Goal: Task Accomplishment & Management: Use online tool/utility

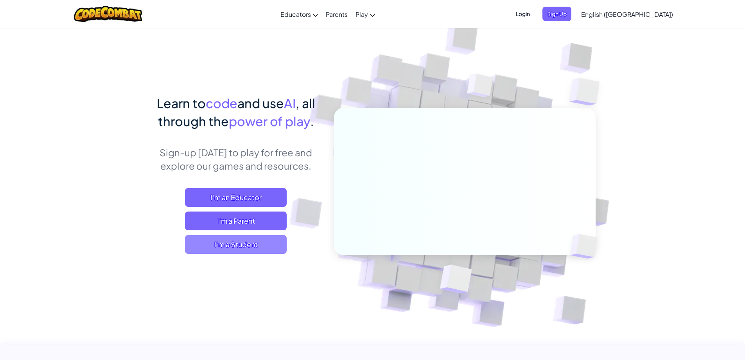
click at [244, 252] on span "I'm a Student" at bounding box center [236, 244] width 102 height 19
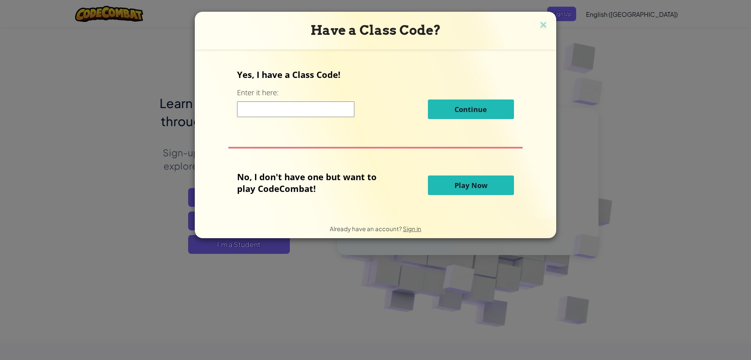
click at [457, 182] on span "Play Now" at bounding box center [471, 184] width 33 height 9
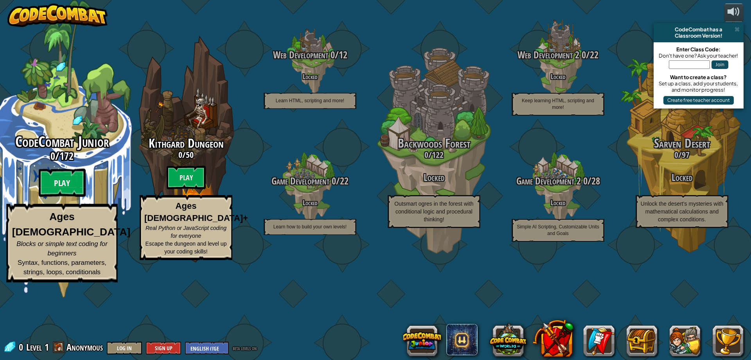
click at [65, 197] on btn "Play" at bounding box center [62, 183] width 47 height 28
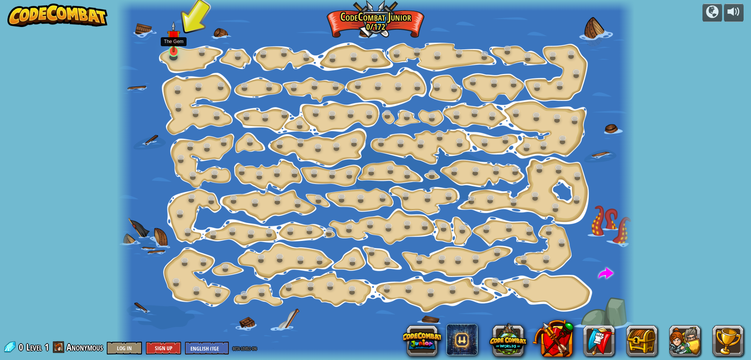
click at [175, 51] on img at bounding box center [174, 36] width 14 height 31
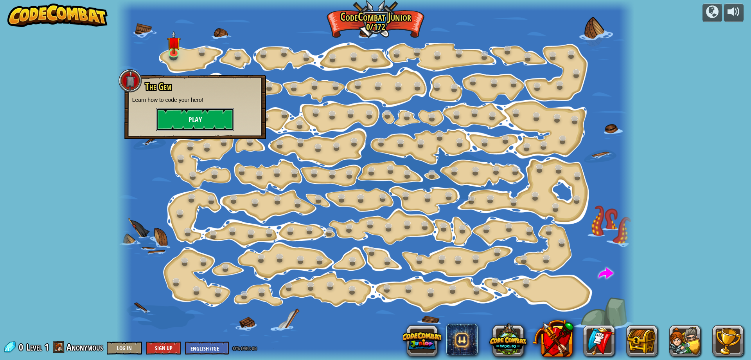
click at [190, 120] on button "Play" at bounding box center [195, 119] width 78 height 23
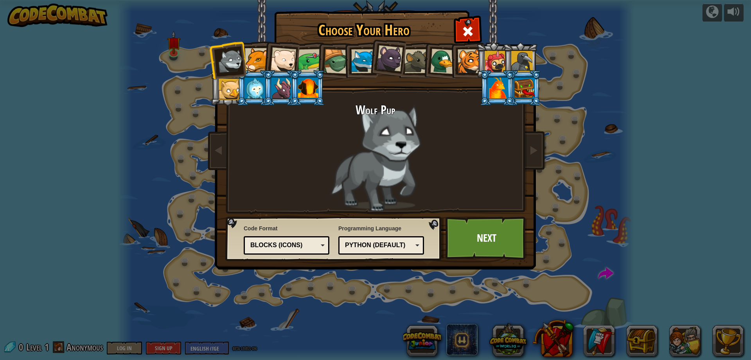
click at [262, 62] on div at bounding box center [257, 60] width 24 height 24
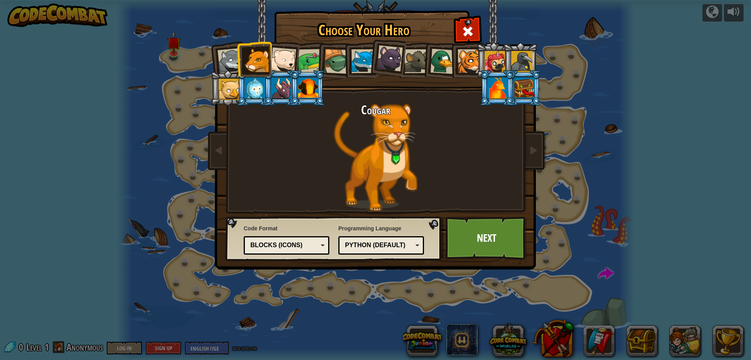
click at [276, 61] on div at bounding box center [283, 60] width 26 height 26
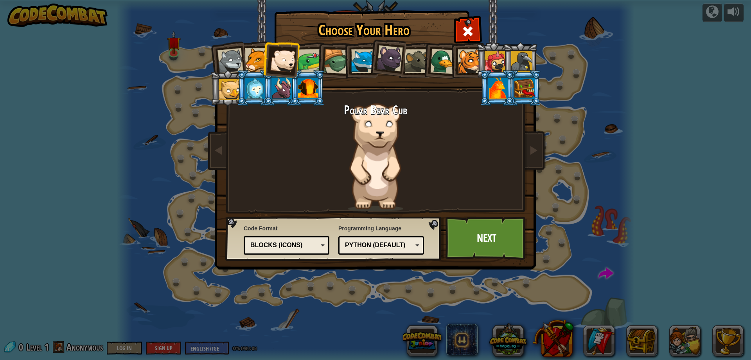
click at [308, 68] on div at bounding box center [310, 61] width 24 height 24
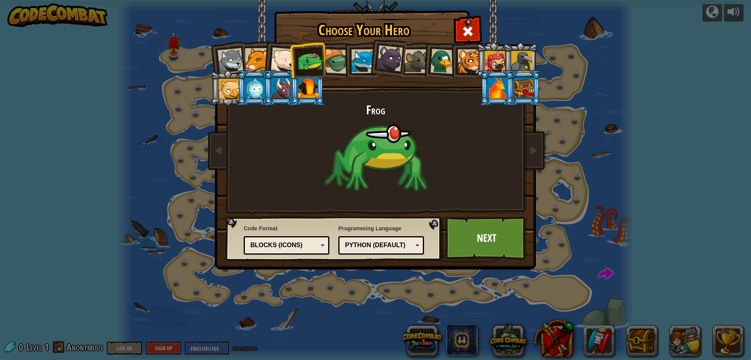
click at [343, 68] on li at bounding box center [360, 60] width 35 height 36
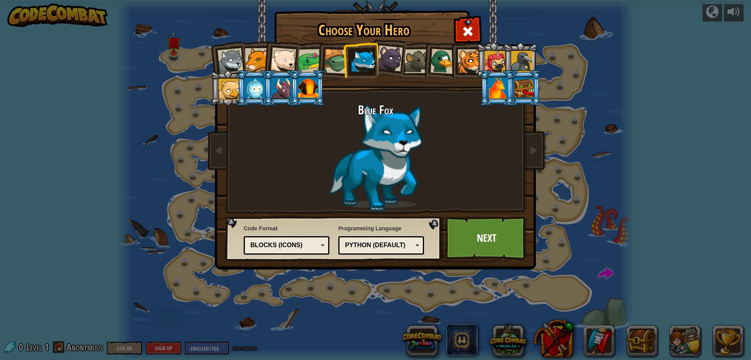
click at [405, 66] on div at bounding box center [417, 61] width 24 height 24
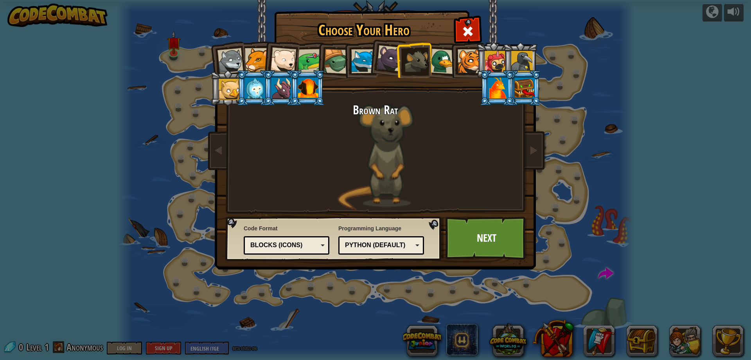
click at [471, 68] on div at bounding box center [470, 61] width 24 height 24
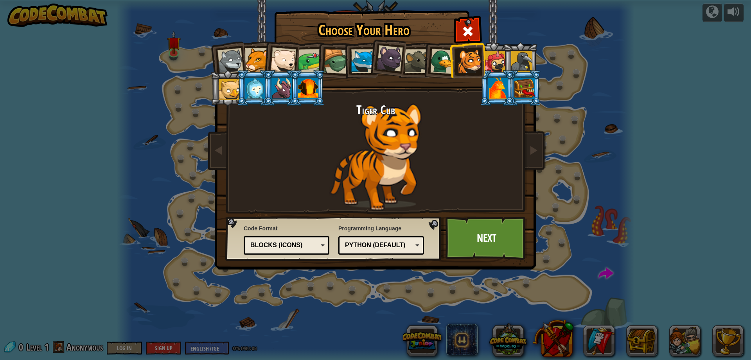
click at [496, 66] on div at bounding box center [495, 61] width 21 height 21
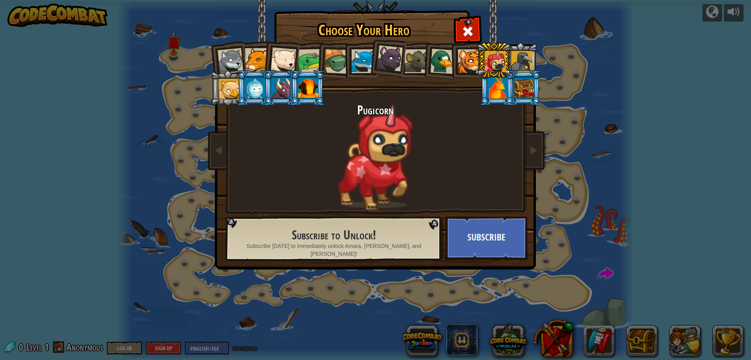
click at [472, 59] on div at bounding box center [470, 61] width 24 height 24
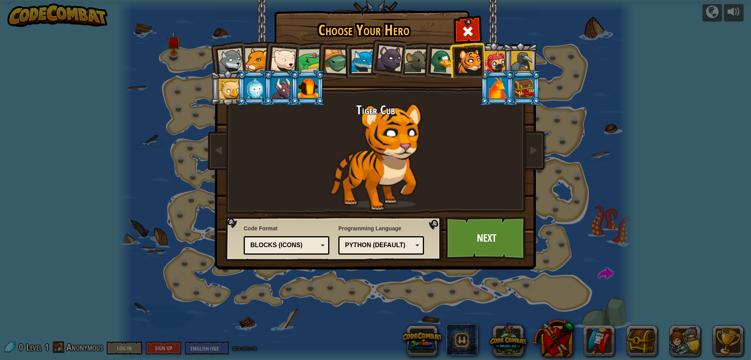
click at [233, 83] on div at bounding box center [229, 89] width 21 height 21
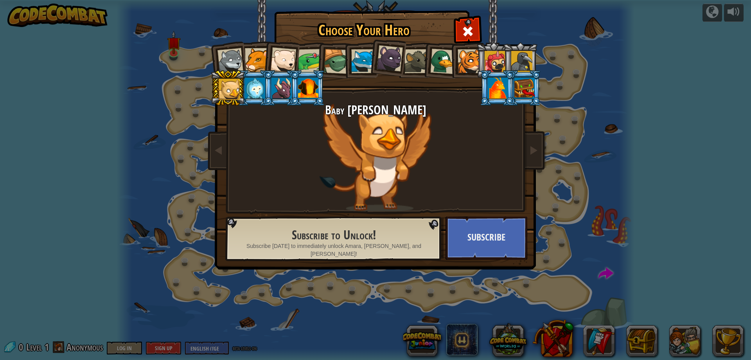
click at [257, 79] on div at bounding box center [255, 87] width 20 height 21
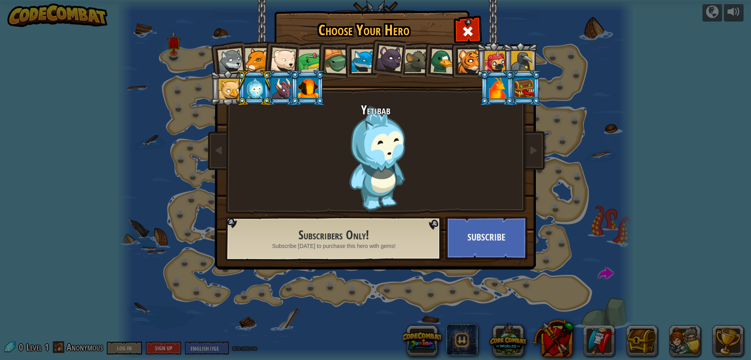
click at [284, 82] on div at bounding box center [282, 87] width 20 height 21
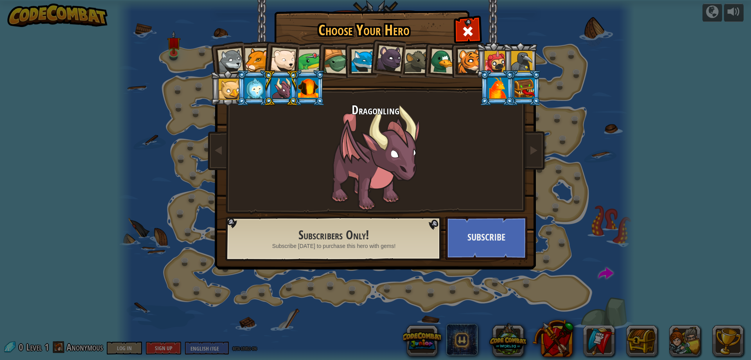
click at [306, 84] on div at bounding box center [308, 87] width 20 height 21
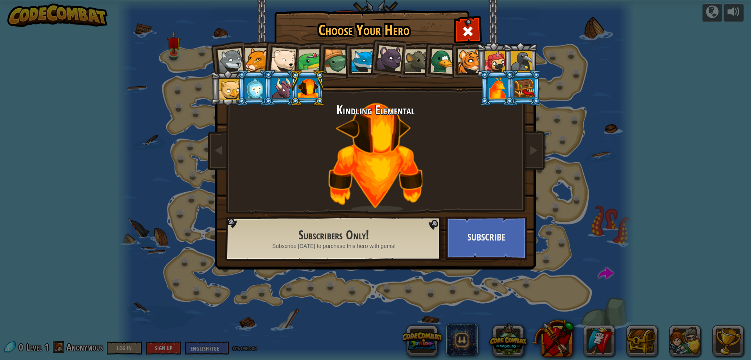
click at [505, 89] on div at bounding box center [498, 87] width 20 height 21
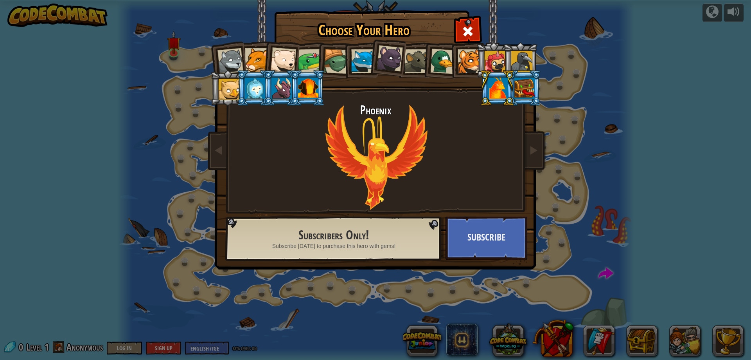
click at [520, 88] on div at bounding box center [525, 87] width 20 height 21
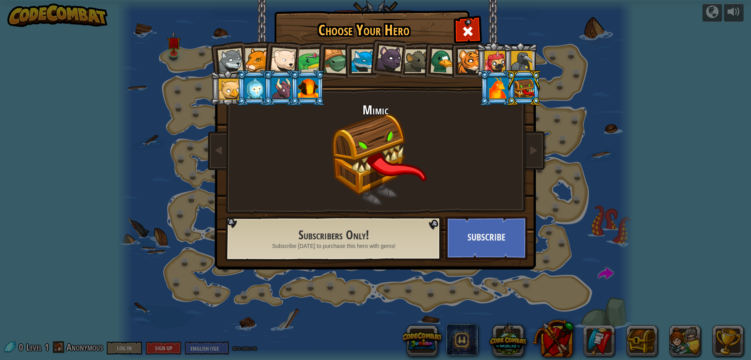
click at [476, 58] on li at bounding box center [493, 60] width 35 height 36
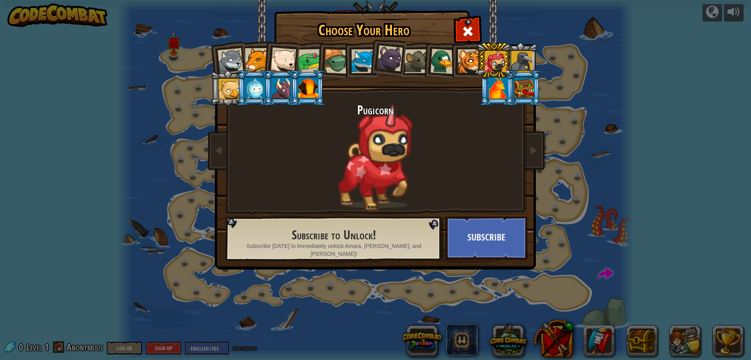
click at [458, 61] on div at bounding box center [470, 61] width 24 height 24
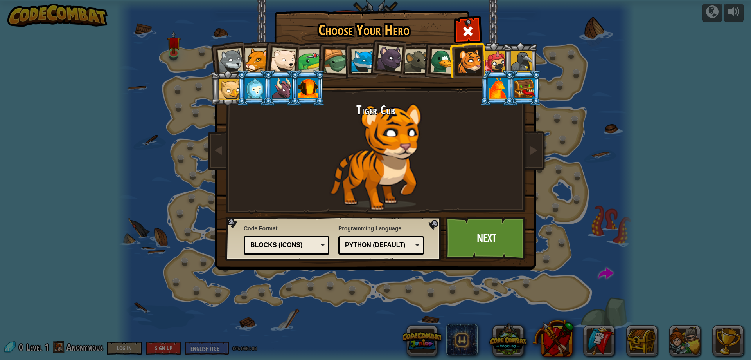
drag, startPoint x: 445, startPoint y: 59, endPoint x: 441, endPoint y: 60, distance: 4.1
click at [444, 59] on div at bounding box center [442, 61] width 25 height 25
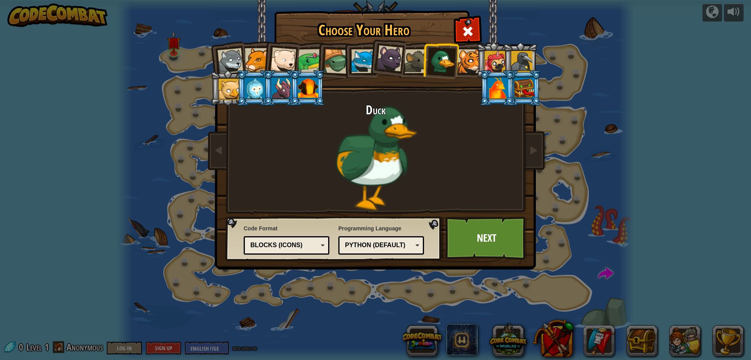
click at [414, 60] on div at bounding box center [417, 61] width 24 height 24
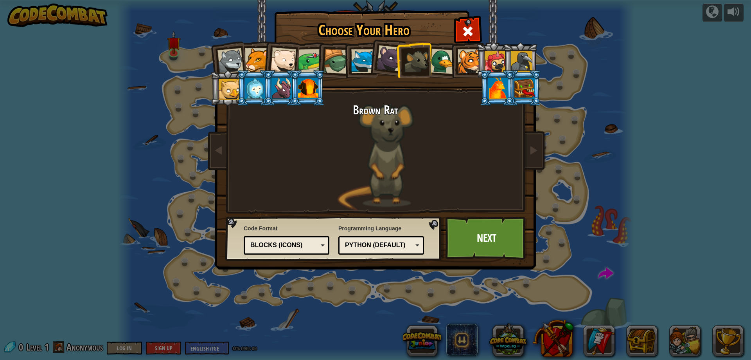
click at [389, 60] on div at bounding box center [390, 58] width 26 height 26
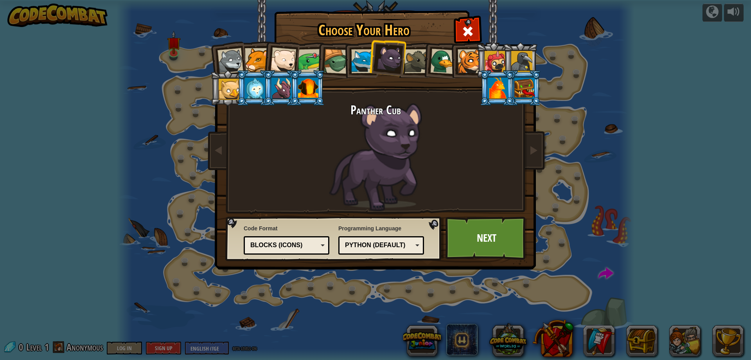
drag, startPoint x: 365, startPoint y: 59, endPoint x: 358, endPoint y: 59, distance: 6.3
click at [364, 59] on div at bounding box center [363, 61] width 24 height 24
click at [346, 59] on li at bounding box center [360, 60] width 35 height 36
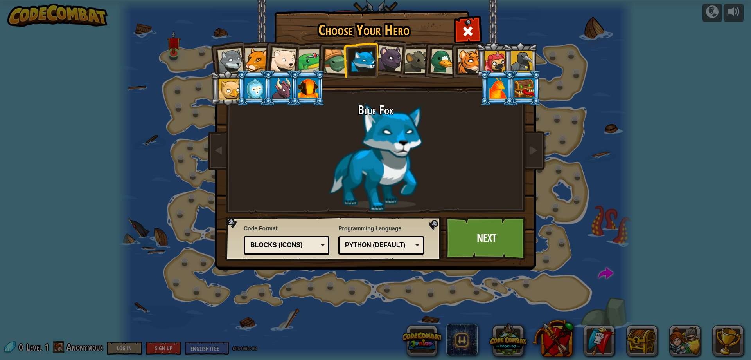
click at [323, 59] on li at bounding box center [334, 60] width 37 height 38
click at [293, 59] on div at bounding box center [283, 60] width 26 height 26
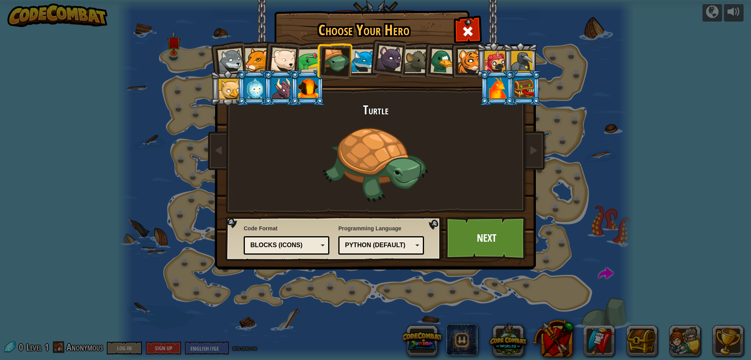
click at [266, 63] on li at bounding box center [281, 59] width 38 height 38
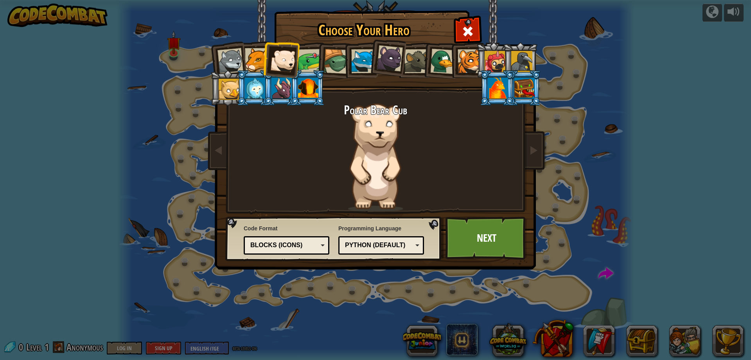
click at [227, 58] on div at bounding box center [231, 61] width 26 height 26
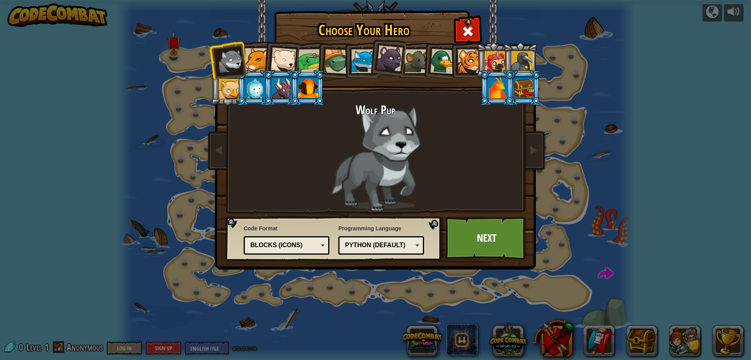
click at [246, 60] on div at bounding box center [257, 60] width 24 height 24
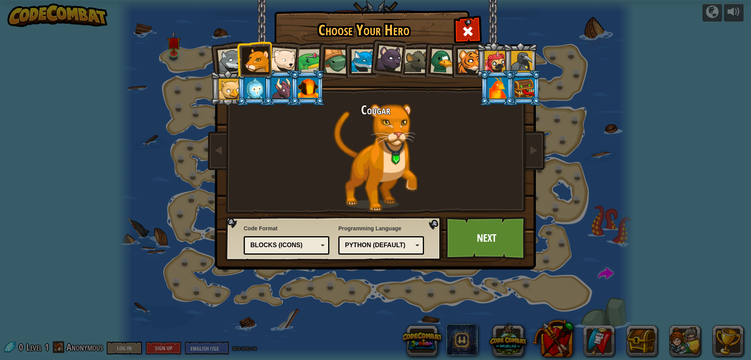
click at [279, 59] on div at bounding box center [283, 60] width 26 height 26
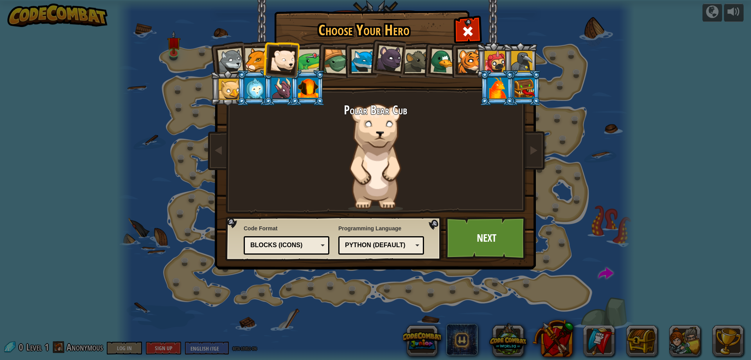
click at [303, 59] on div at bounding box center [310, 61] width 24 height 24
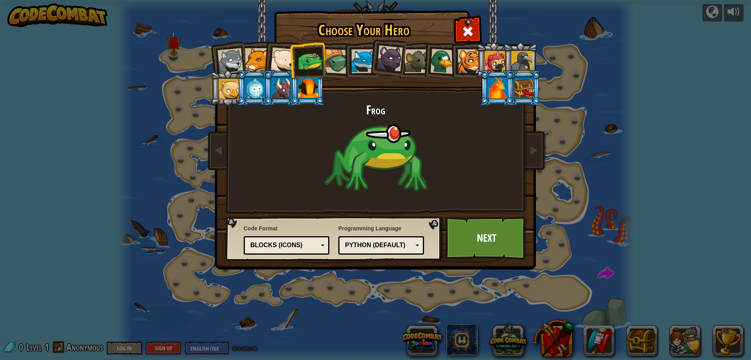
click at [318, 60] on div at bounding box center [310, 61] width 24 height 24
click at [333, 60] on div at bounding box center [336, 61] width 25 height 25
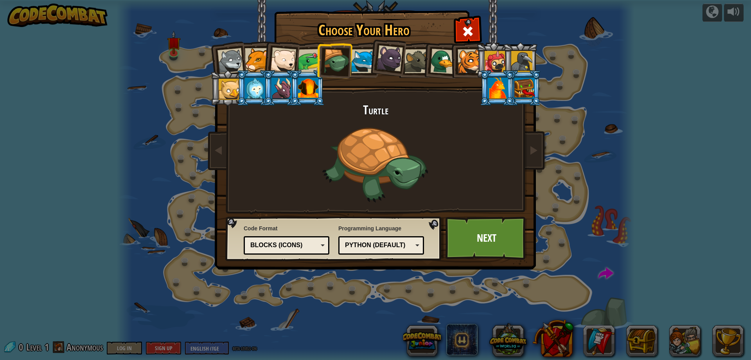
click at [359, 63] on div at bounding box center [363, 61] width 24 height 24
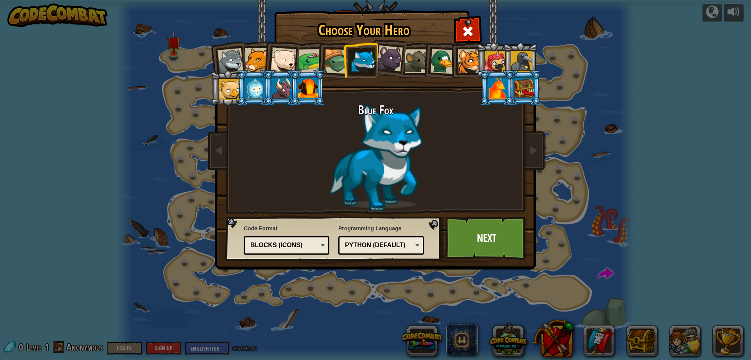
click at [384, 63] on div at bounding box center [390, 58] width 26 height 26
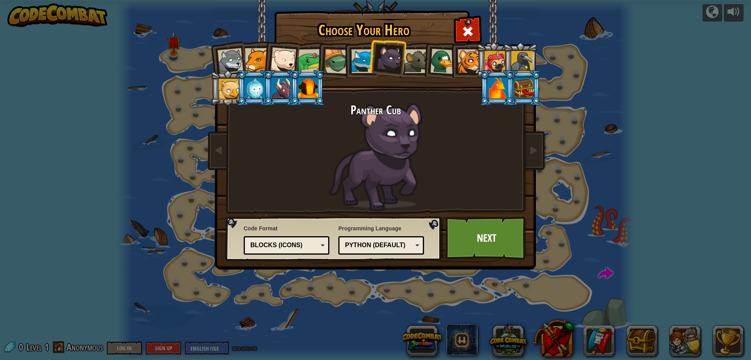
click at [414, 68] on div at bounding box center [417, 61] width 24 height 24
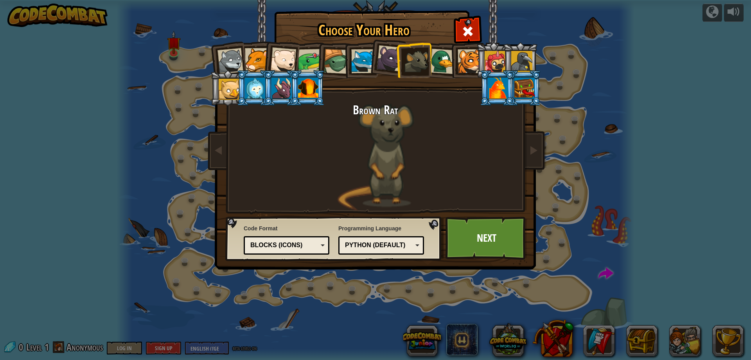
click at [440, 66] on div at bounding box center [442, 61] width 25 height 25
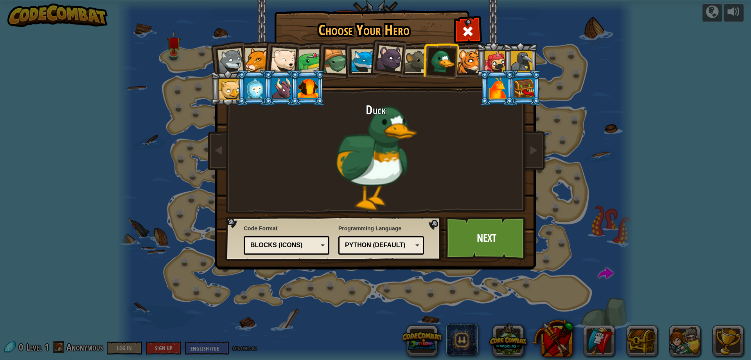
click at [361, 67] on div at bounding box center [363, 61] width 24 height 24
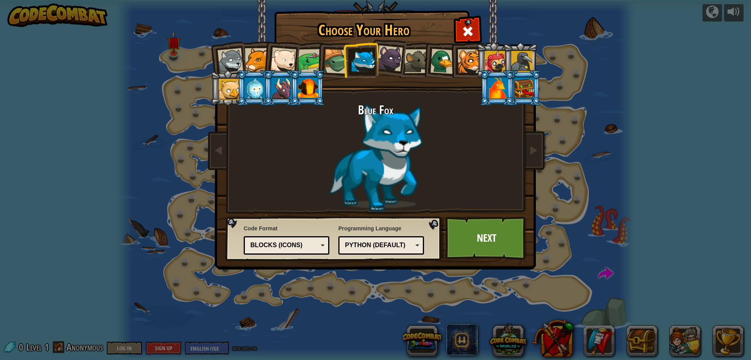
click at [405, 244] on div "Python (Default)" at bounding box center [379, 245] width 68 height 9
click at [365, 223] on div "Programming Language Python (Default) JavaScript Lua C++ Java (Experimental) Py…" at bounding box center [381, 239] width 86 height 34
click at [313, 244] on div "Blocks (Icons)" at bounding box center [284, 245] width 68 height 9
click at [290, 193] on div "Blue Fox" at bounding box center [375, 157] width 293 height 108
click at [238, 65] on div at bounding box center [231, 61] width 26 height 26
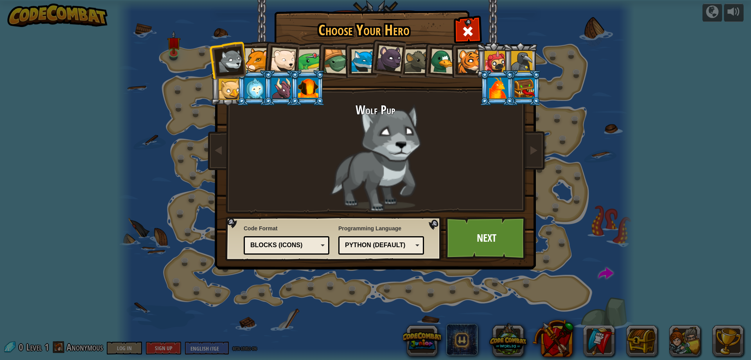
click at [253, 65] on div at bounding box center [257, 60] width 24 height 24
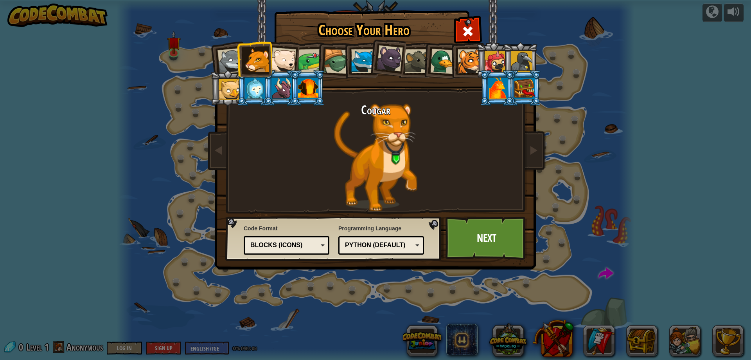
click at [301, 74] on li at bounding box center [307, 88] width 35 height 36
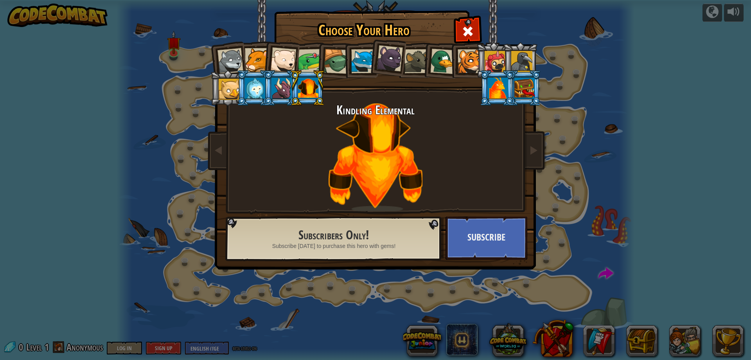
click at [362, 69] on div at bounding box center [363, 61] width 24 height 24
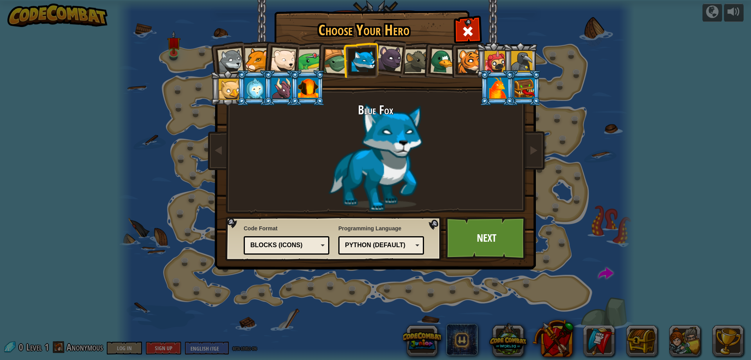
click at [297, 242] on div "Blocks (Icons)" at bounding box center [284, 245] width 68 height 9
click at [477, 237] on link "Next" at bounding box center [487, 237] width 82 height 43
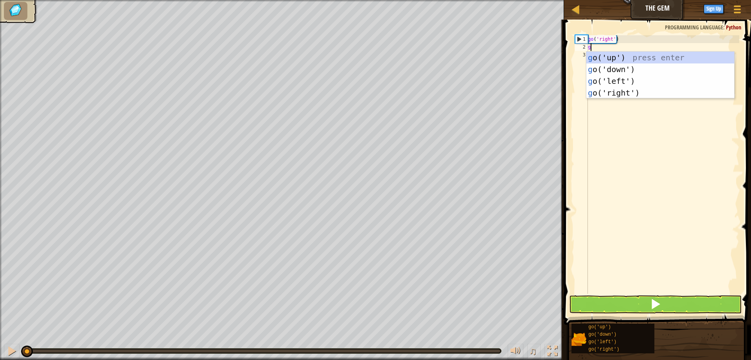
scroll to position [4, 0]
type textarea "go"
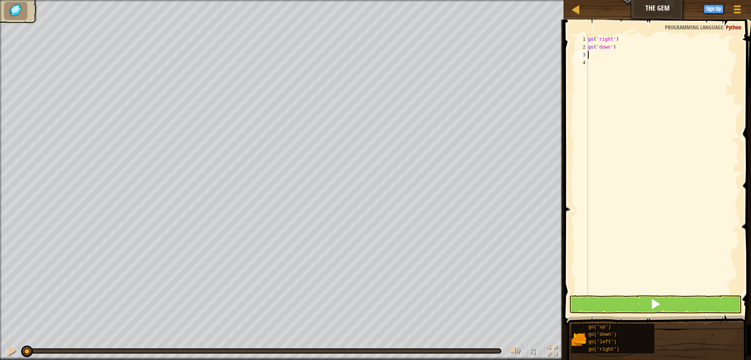
type textarea "go"
click at [616, 304] on button at bounding box center [655, 304] width 173 height 18
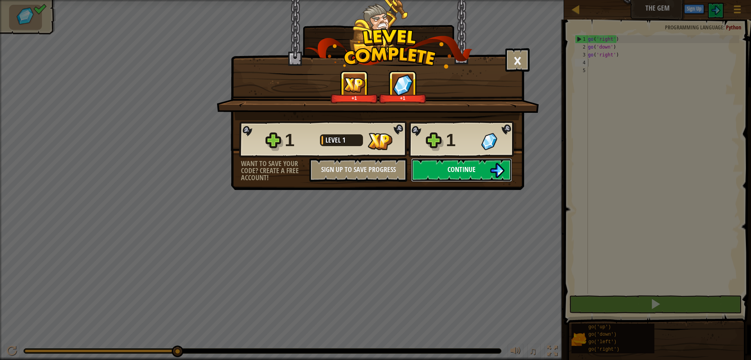
click at [441, 170] on button "Continue" at bounding box center [461, 169] width 101 height 23
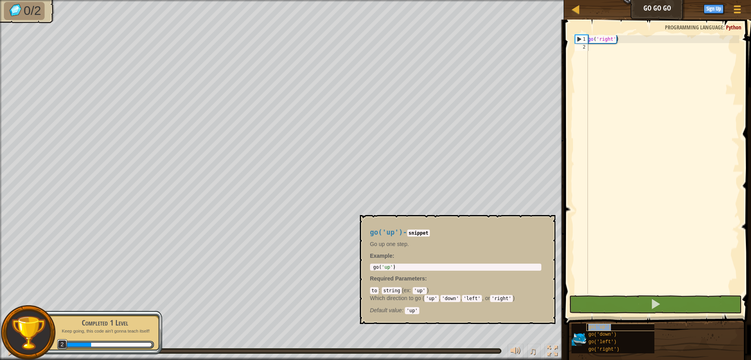
click at [609, 329] on div "go('up')" at bounding box center [624, 326] width 75 height 7
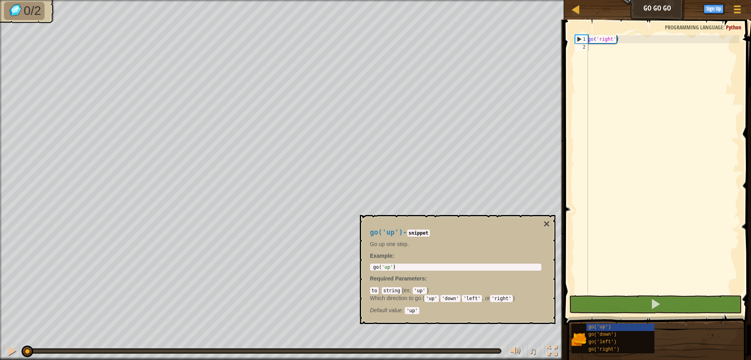
click at [598, 43] on div "go ( 'right' )" at bounding box center [663, 172] width 153 height 274
type textarea "go('right')"
click at [598, 47] on div "go ( 'right' )" at bounding box center [663, 164] width 153 height 258
paste textarea "code"
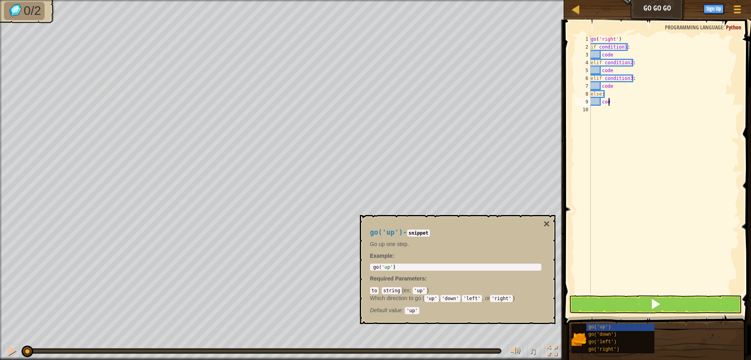
type textarea "c"
type textarea "e"
type textarea "c"
type textarea "e"
type textarea "c"
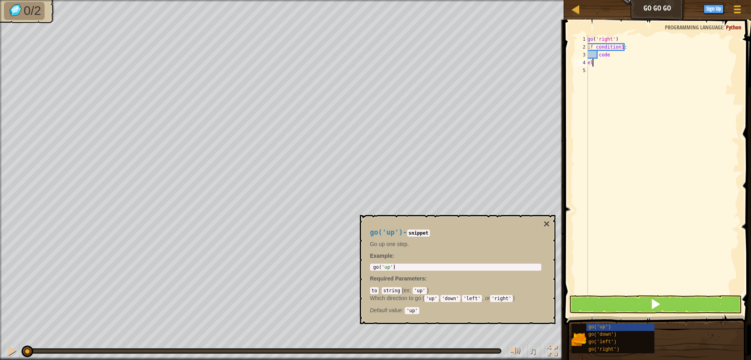
type textarea "e"
type textarea "c"
type textarea "i"
type textarea "go('right')"
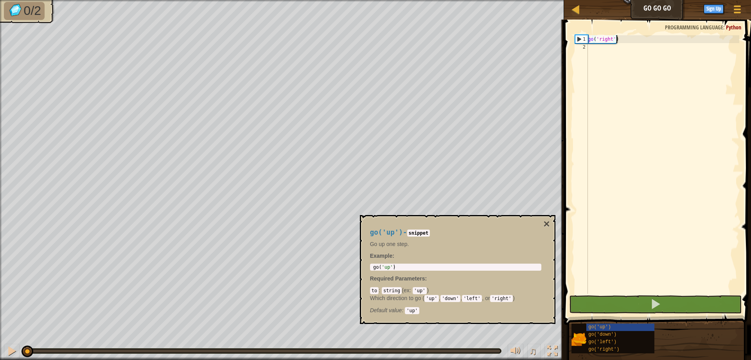
click at [607, 52] on div "go ( 'right' )" at bounding box center [663, 172] width 153 height 274
click at [617, 324] on div "go('up')" at bounding box center [624, 326] width 75 height 7
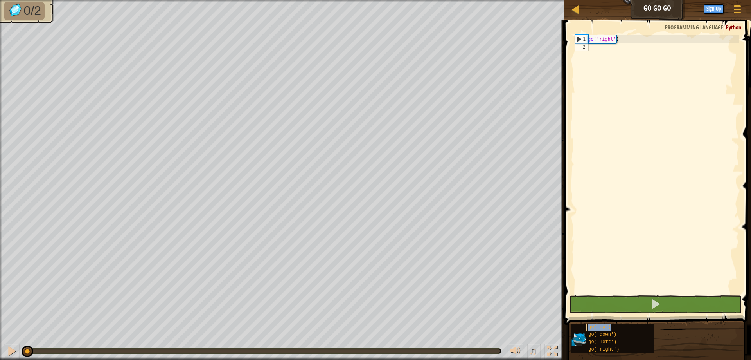
type textarea "go('up')"
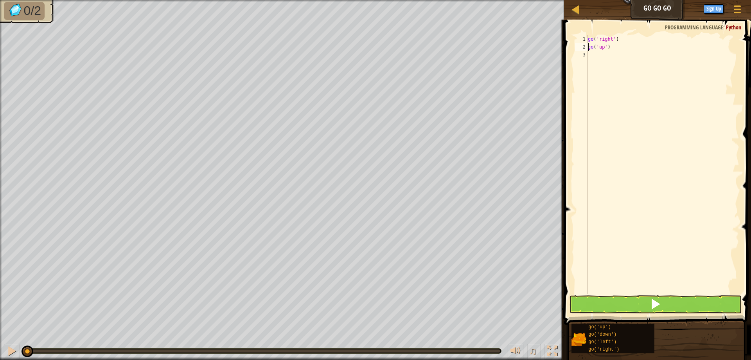
click at [600, 56] on div "go ( 'right' ) go ( 'up' )" at bounding box center [663, 172] width 153 height 274
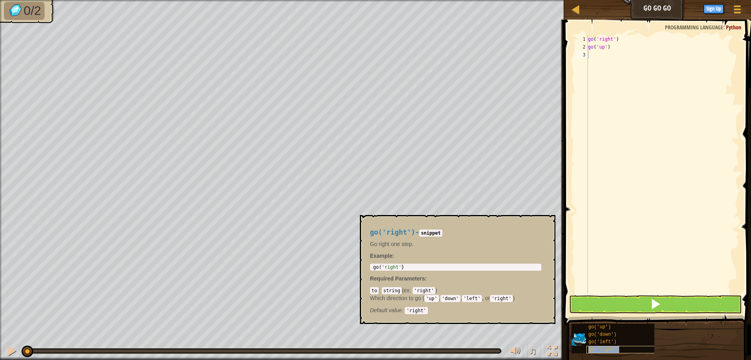
type textarea "go('right')"
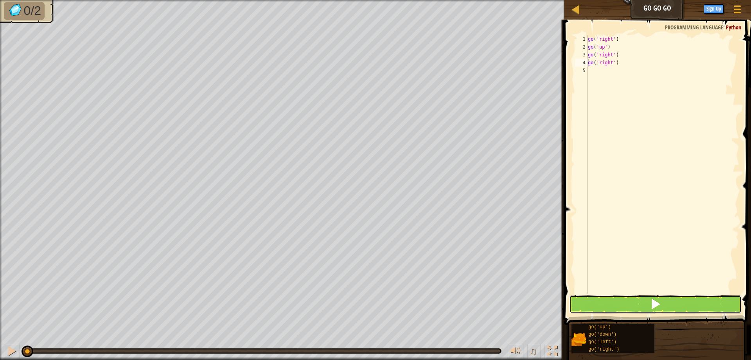
click at [597, 302] on button at bounding box center [655, 304] width 173 height 18
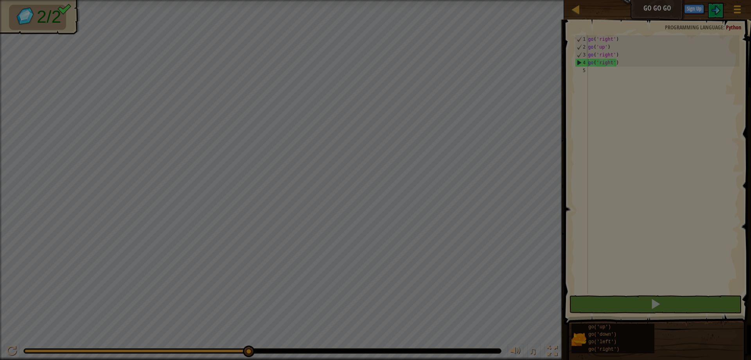
scroll to position [4, 0]
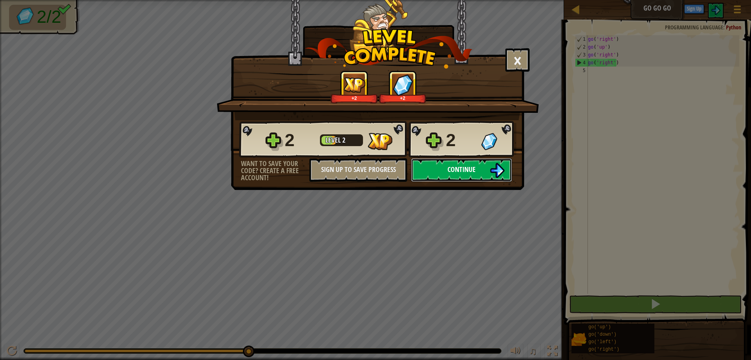
click at [448, 162] on button "Continue" at bounding box center [461, 169] width 101 height 23
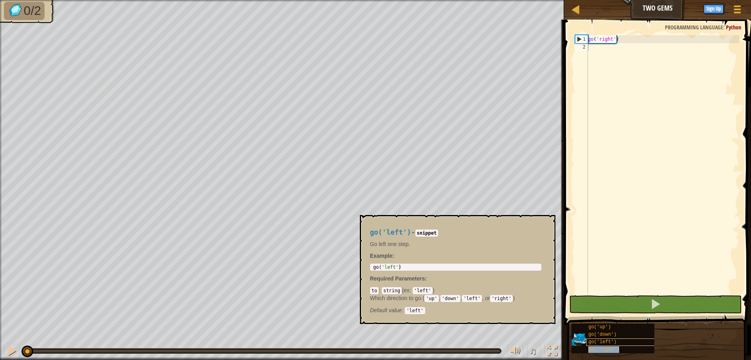
type textarea "go('right')"
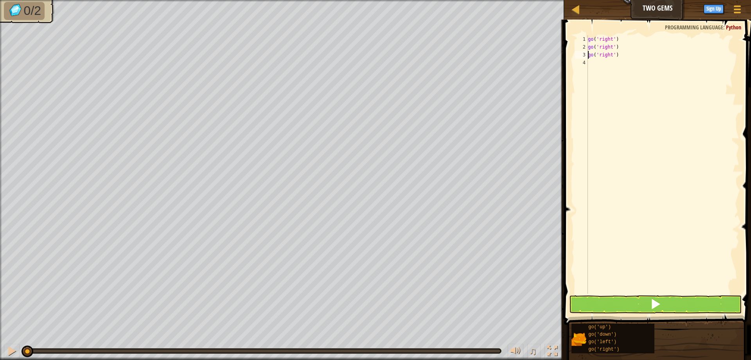
click at [7, 323] on div "0/2 ♫ Blue Fox" at bounding box center [375, 180] width 751 height 360
click at [612, 74] on div "go ( 'right' ) go ( 'right' ) go ( 'right' )" at bounding box center [663, 172] width 153 height 274
drag, startPoint x: 649, startPoint y: 54, endPoint x: 626, endPoint y: 57, distance: 23.4
click at [626, 57] on div "go ( 'right' ) go ( 'right' ) go ( 'riggo(' down ')ht' )" at bounding box center [663, 172] width 153 height 274
type textarea "go('right')"
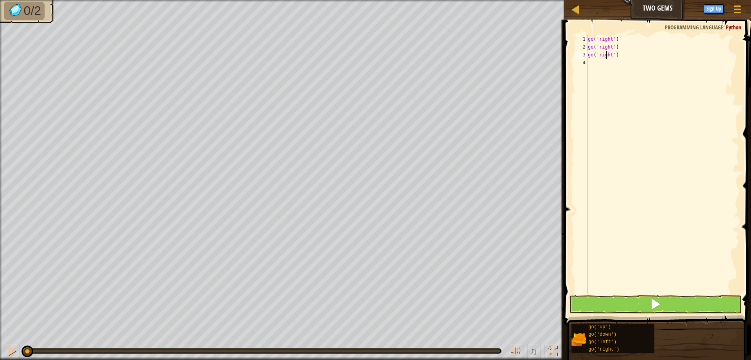
click at [589, 65] on div "go ( 'right' ) go ( 'right' ) go ( 'right' )" at bounding box center [663, 172] width 153 height 274
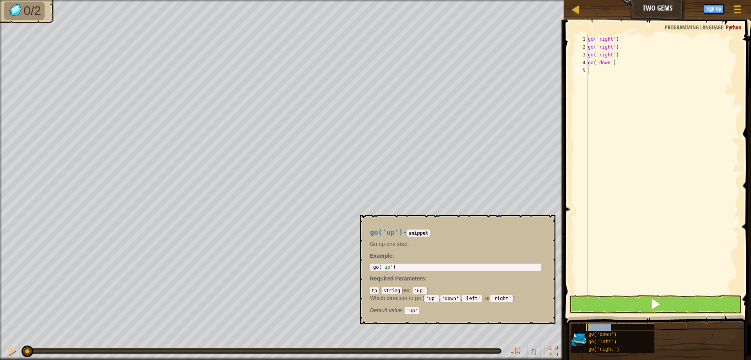
type textarea "go('up')"
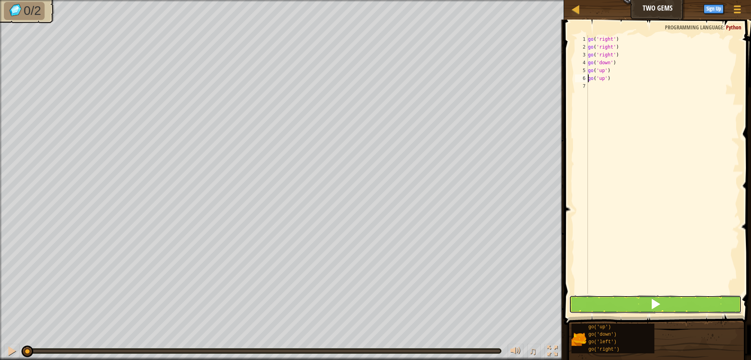
click at [642, 305] on button at bounding box center [655, 304] width 173 height 18
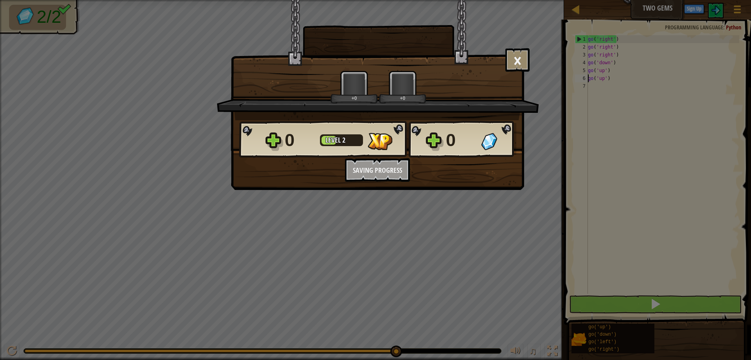
scroll to position [4, 0]
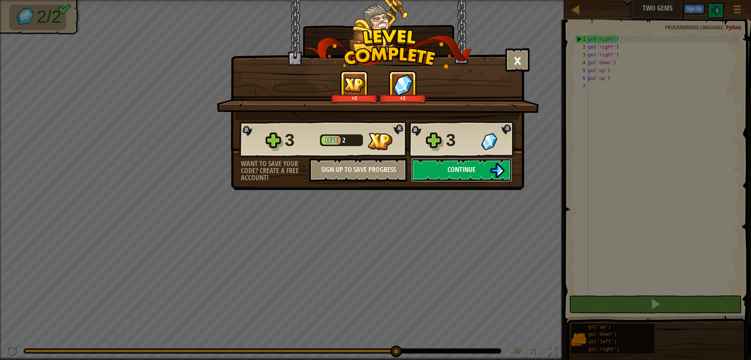
click at [449, 171] on span "Continue" at bounding box center [462, 169] width 28 height 10
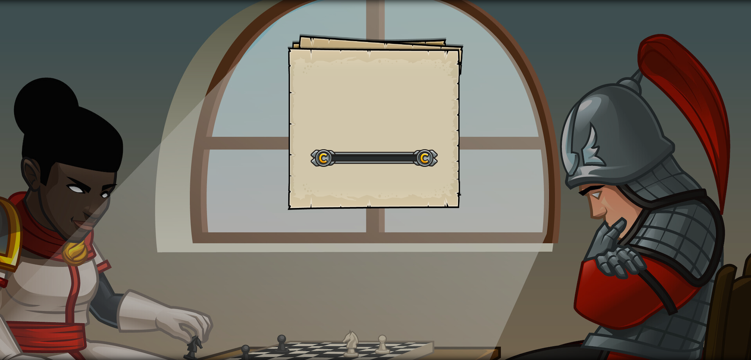
click at [364, 161] on div at bounding box center [374, 158] width 127 height 18
drag, startPoint x: 365, startPoint y: 158, endPoint x: 370, endPoint y: 155, distance: 4.9
click at [366, 157] on div at bounding box center [374, 158] width 127 height 18
drag, startPoint x: 389, startPoint y: 158, endPoint x: 351, endPoint y: 160, distance: 38.4
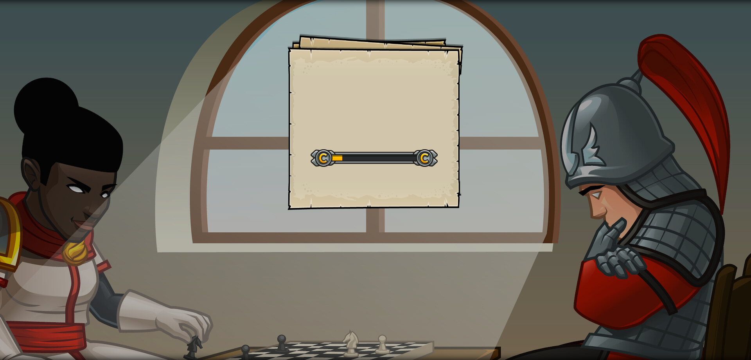
click at [351, 160] on div at bounding box center [374, 158] width 127 height 18
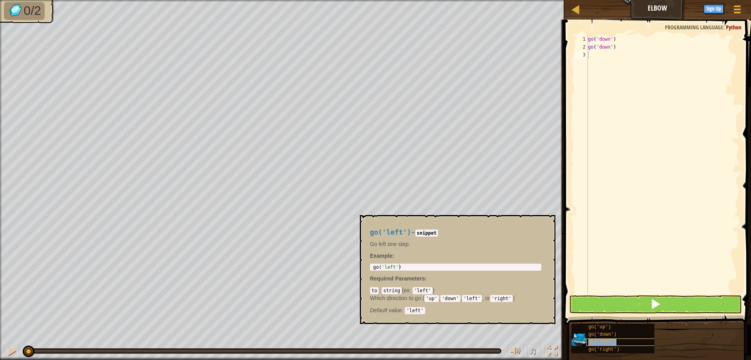
type textarea "go('left')"
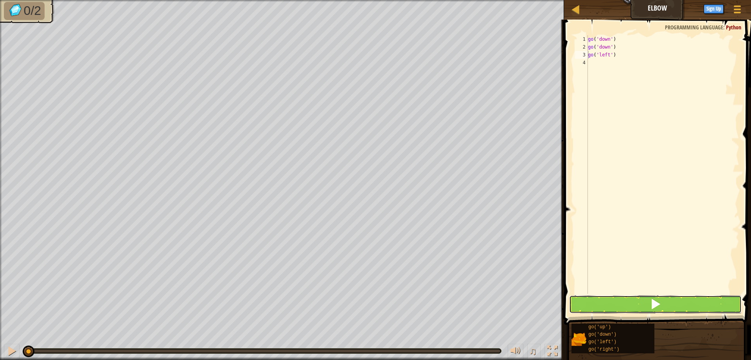
click at [606, 309] on button at bounding box center [655, 304] width 173 height 18
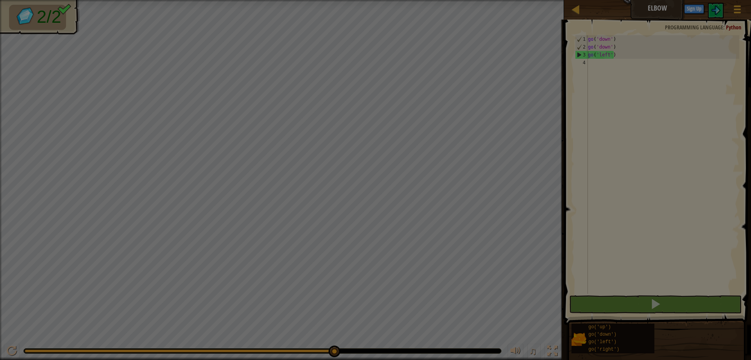
scroll to position [4, 0]
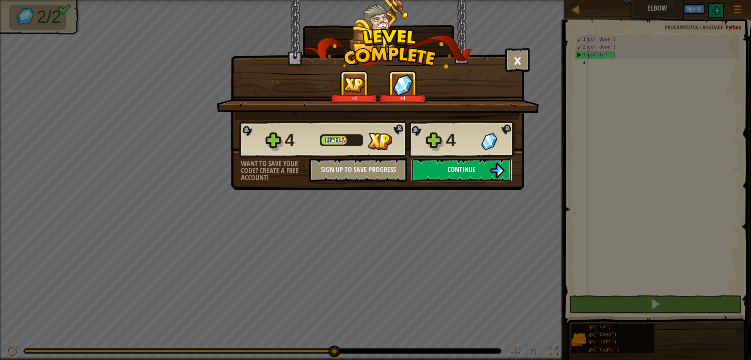
click at [465, 172] on span "Continue" at bounding box center [462, 169] width 28 height 10
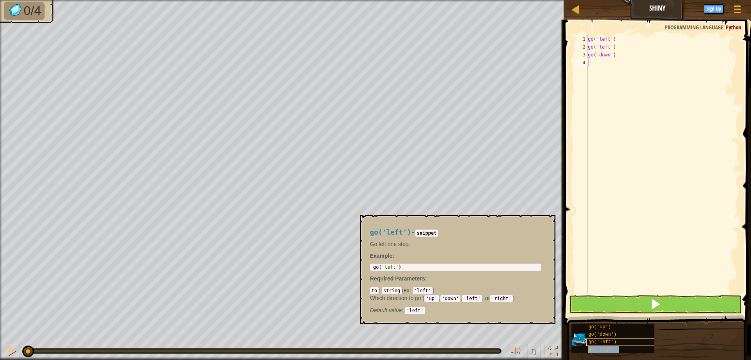
type textarea "go('right')"
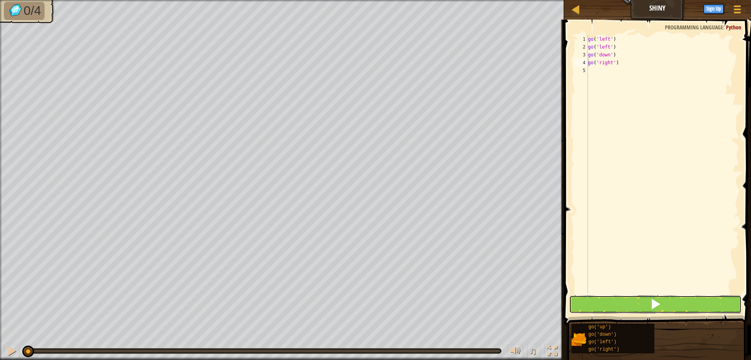
drag, startPoint x: 630, startPoint y: 306, endPoint x: 632, endPoint y: 302, distance: 5.1
click at [631, 304] on button at bounding box center [655, 304] width 173 height 18
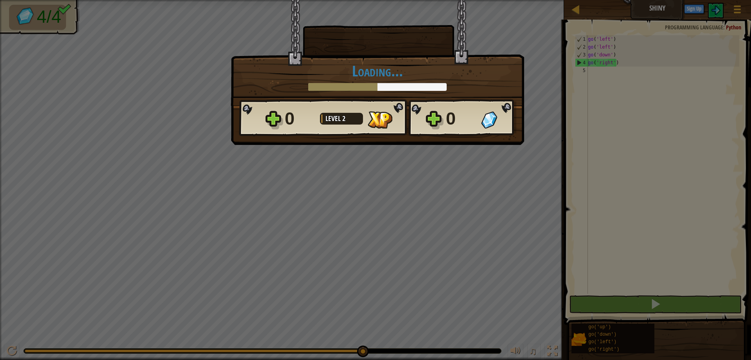
scroll to position [4, 0]
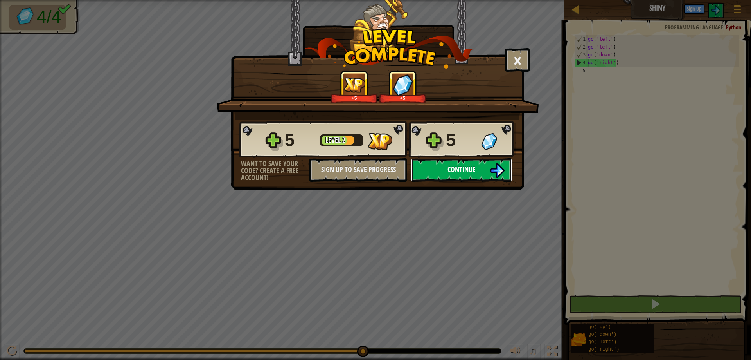
click at [450, 165] on span "Continue" at bounding box center [462, 169] width 28 height 10
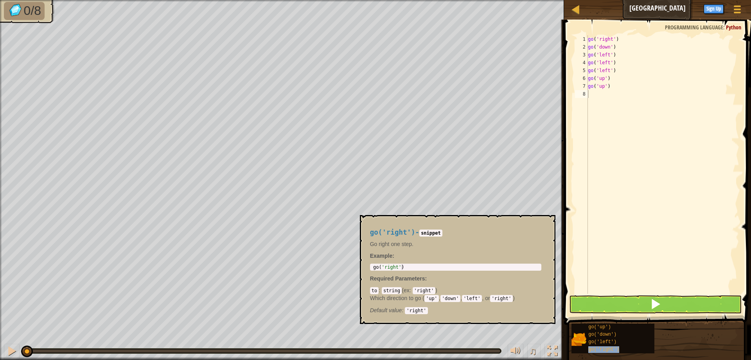
type textarea "go('right')"
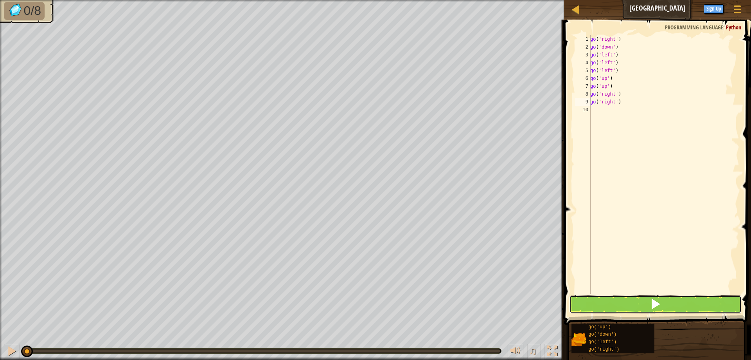
click at [625, 304] on button at bounding box center [655, 304] width 173 height 18
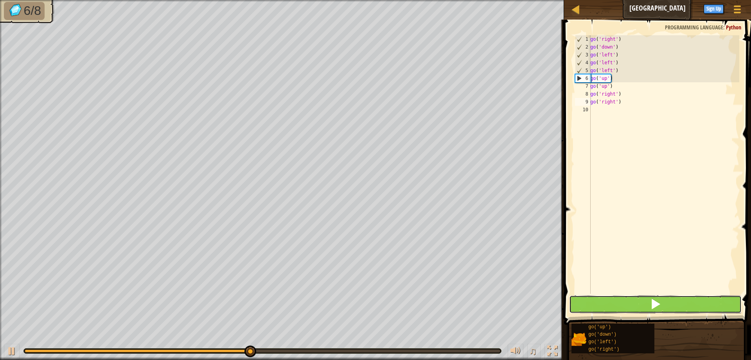
click at [636, 310] on button at bounding box center [655, 304] width 173 height 18
click at [654, 306] on span at bounding box center [655, 303] width 11 height 11
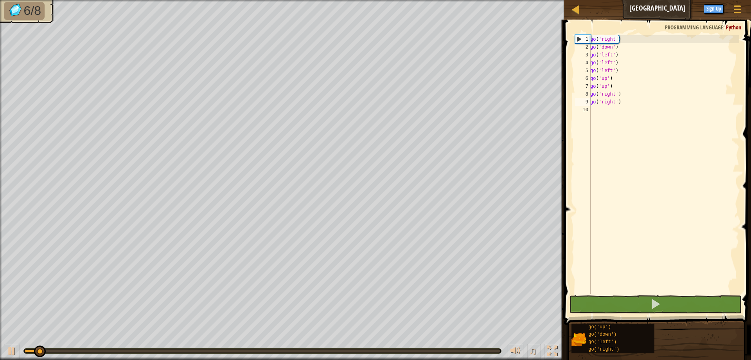
click at [648, 253] on div "go ( 'right' ) go ( 'down' ) go ( 'left' ) go ( 'left' ) go ( 'left' ) go ( 'up…" at bounding box center [664, 172] width 151 height 274
click at [647, 248] on div "go ( 'right' ) go ( 'down' ) go ( 'left' ) go ( 'left' ) go ( 'left' ) go ( 'up…" at bounding box center [664, 172] width 151 height 274
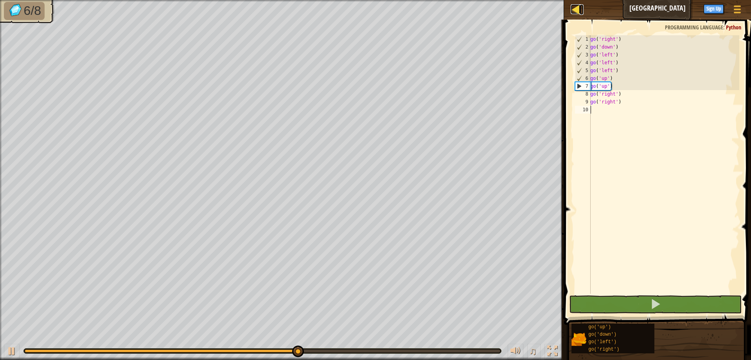
click at [580, 5] on div at bounding box center [576, 9] width 10 height 10
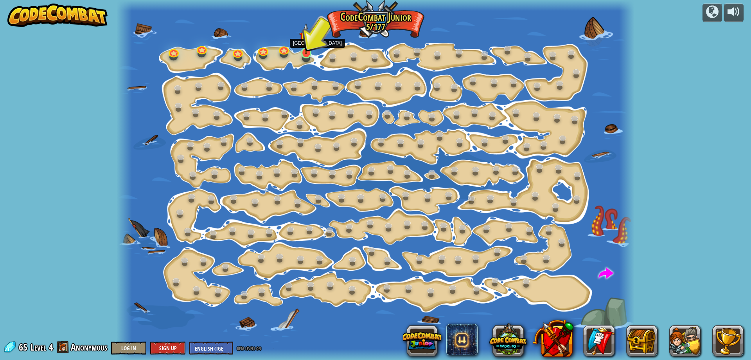
click at [305, 50] on img at bounding box center [306, 38] width 14 height 31
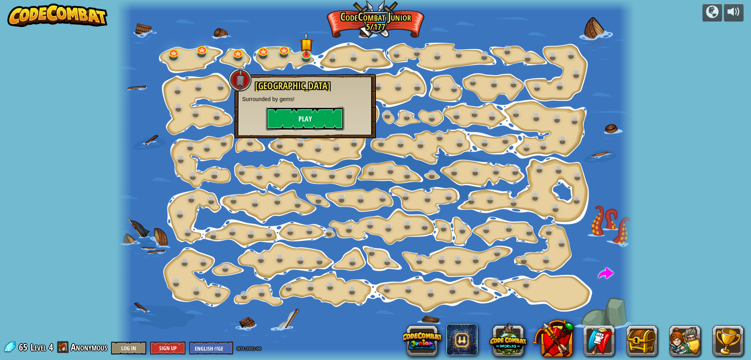
click at [302, 119] on button "Play" at bounding box center [305, 118] width 78 height 23
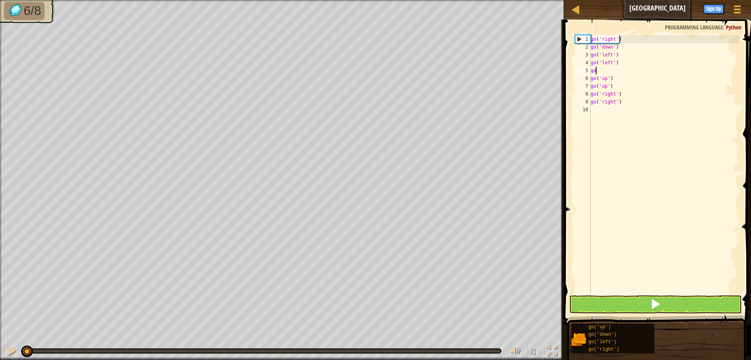
type textarea "g"
type textarea "go('left')"
click at [598, 306] on button at bounding box center [655, 304] width 173 height 18
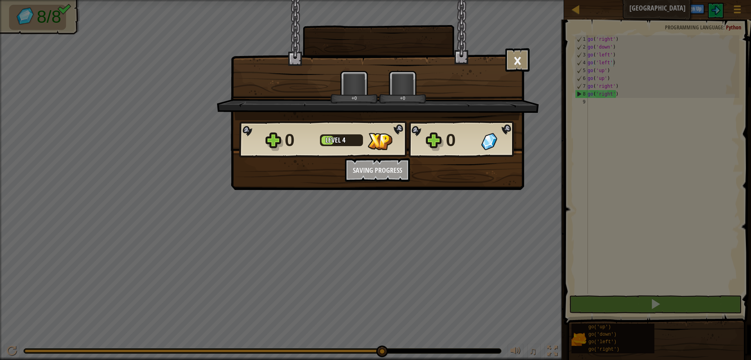
scroll to position [4, 2]
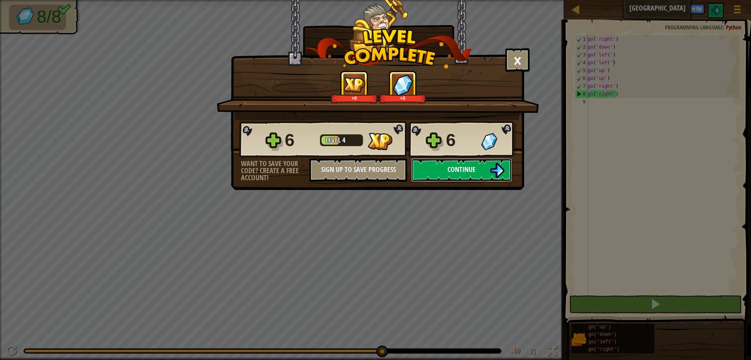
click at [475, 173] on span "Continue" at bounding box center [462, 169] width 28 height 10
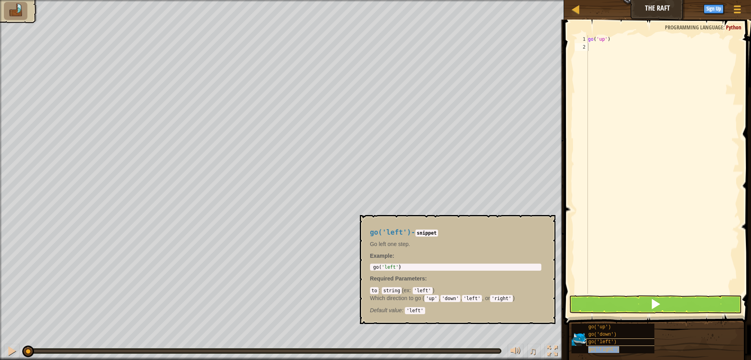
type textarea "go('right')"
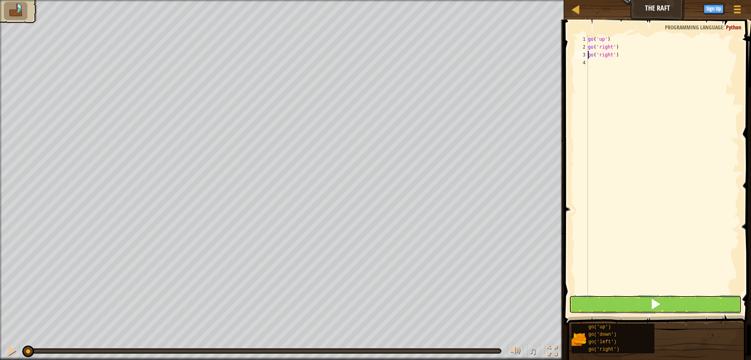
click at [609, 310] on button at bounding box center [655, 304] width 173 height 18
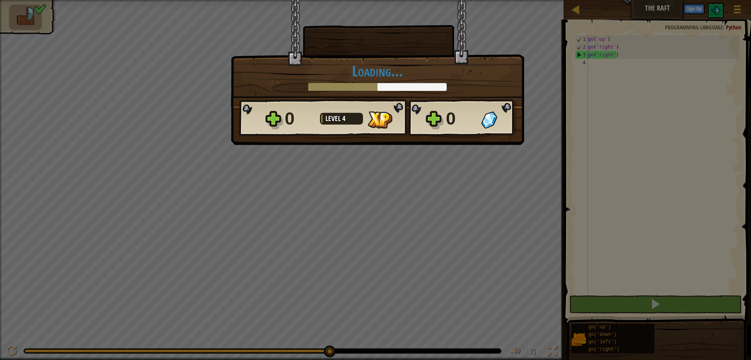
scroll to position [4, 0]
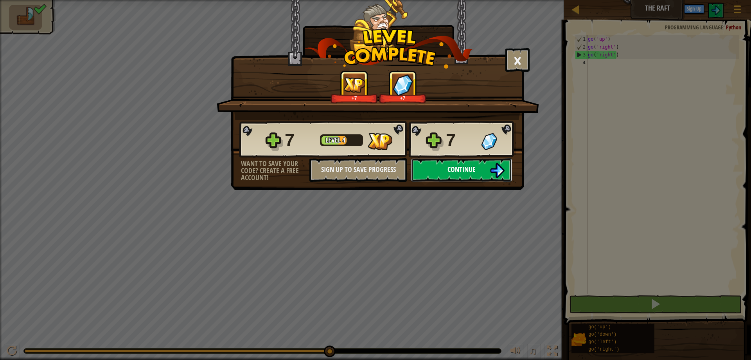
click at [444, 172] on button "Continue" at bounding box center [461, 169] width 101 height 23
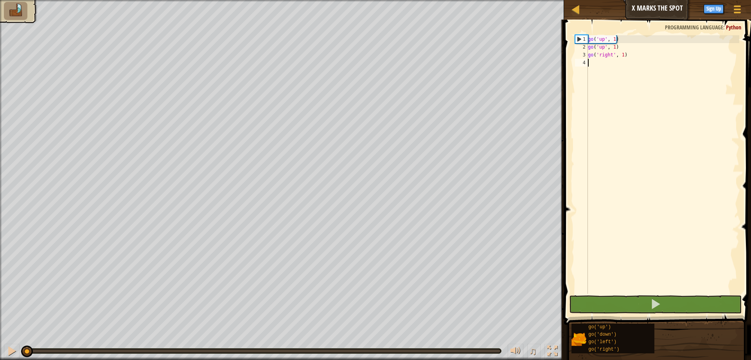
click at [622, 56] on div "go ( 'up' , 1 ) go ( 'up' , 1 ) go ( 'right' , 1 )" at bounding box center [663, 172] width 153 height 274
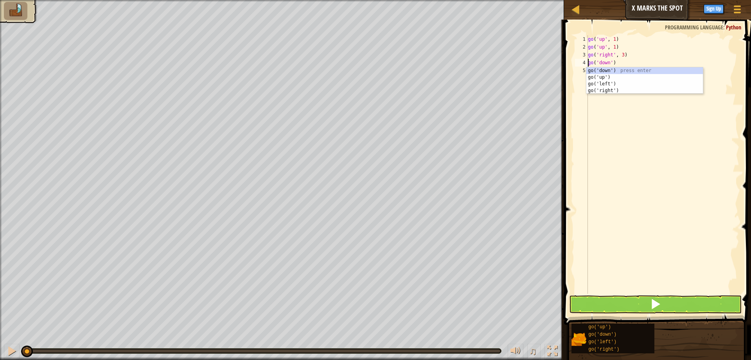
scroll to position [4, 2]
click at [617, 62] on div "go ( 'up' , 1 ) go ( 'up' , 1 ) go ( 'right' , 3 ) go ( 'down' )" at bounding box center [663, 172] width 153 height 274
click at [611, 62] on div "go ( 'up' , 1 ) go ( 'up' , 1 ) go ( 'right' , 3 ) go ( 'down' )" at bounding box center [663, 172] width 153 height 274
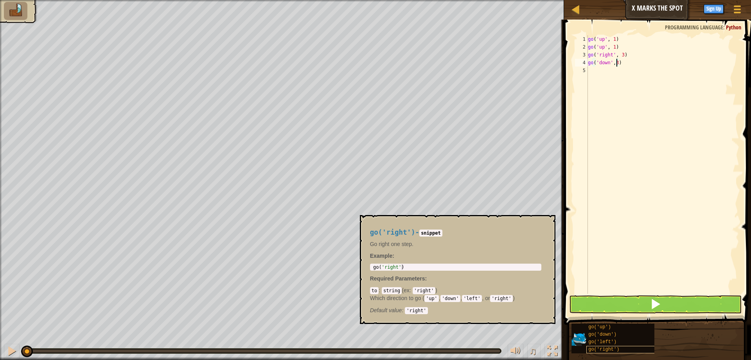
type textarea "go('down',3)"
click at [594, 71] on div "go ( 'up' , 1 ) go ( 'up' , 1 ) go ( 'right' , 3 ) go ( 'down' , 3 )" at bounding box center [663, 172] width 153 height 274
click at [606, 82] on div "go ( 'up' , 1 ) go ( 'up' , 1 ) go ( 'right' , 3 ) go ( 'down' , 3 )" at bounding box center [663, 172] width 153 height 274
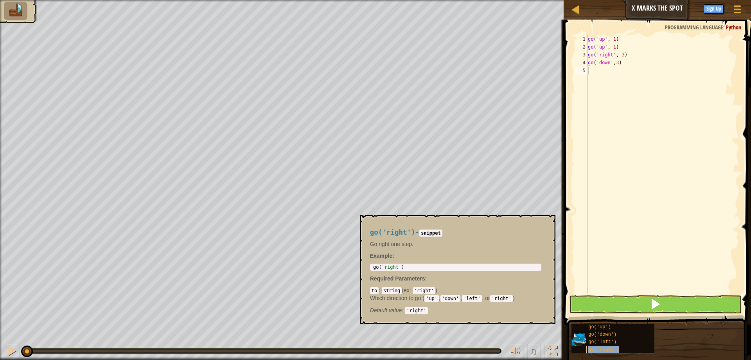
click at [609, 82] on div "go ( 'up' , 1 ) go ( 'up' , 1 ) go ( 'right' , 3 ) go ( 'down' , 3 )" at bounding box center [663, 172] width 153 height 274
click at [614, 99] on div "go ( 'up' , 1 ) go ( 'up' , 1 ) go ( 'right' , 3 ) go ( 'down' , 3 )" at bounding box center [663, 172] width 153 height 274
click at [670, 190] on div "go ( 'up' , 1 ) go ( 'up' , 1 ) go ( 'right' , 3 ) go ( 'down' , 3 )" at bounding box center [663, 172] width 153 height 274
click at [665, 306] on button at bounding box center [655, 304] width 173 height 18
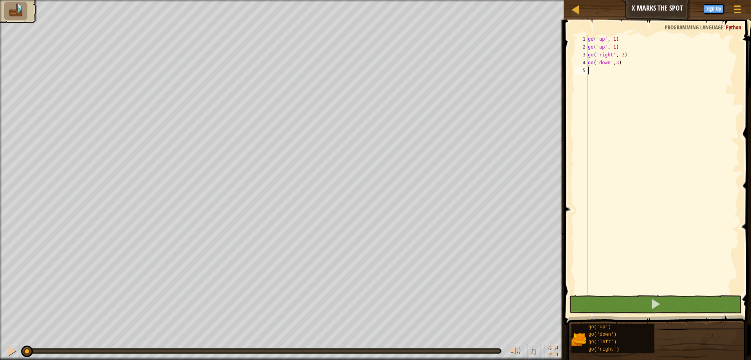
scroll to position [4, 0]
click at [659, 180] on div "go ( 'up' , 1 ) go ( 'up' , 1 ) go ( 'right' , 3 ) go ( 'down' , 3 )" at bounding box center [663, 172] width 153 height 274
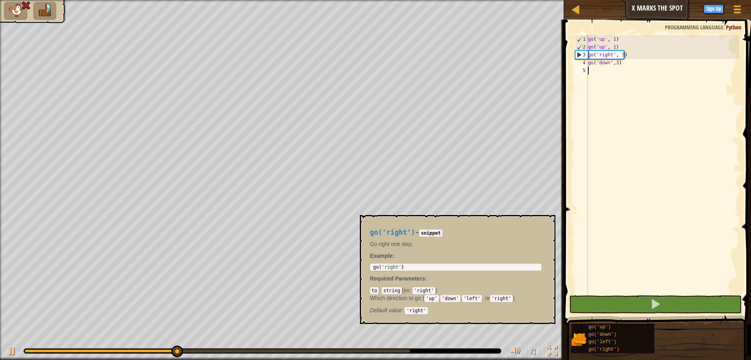
click at [598, 166] on div "go ( 'up' , 1 ) go ( 'up' , 1 ) go ( 'right' , 3 ) go ( 'down' , 3 )" at bounding box center [663, 172] width 153 height 274
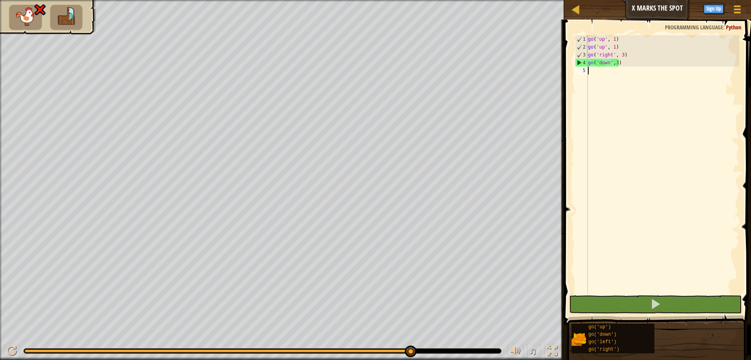
click at [616, 64] on div "go ( 'up' , 1 ) go ( 'up' , 1 ) go ( 'right' , 3 ) go ( 'down' , 3 )" at bounding box center [663, 172] width 153 height 274
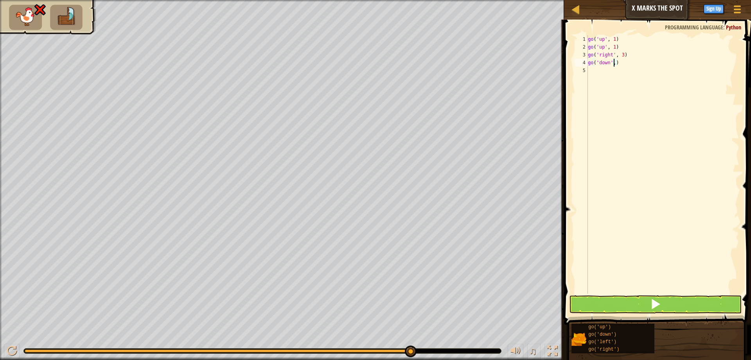
scroll to position [4, 2]
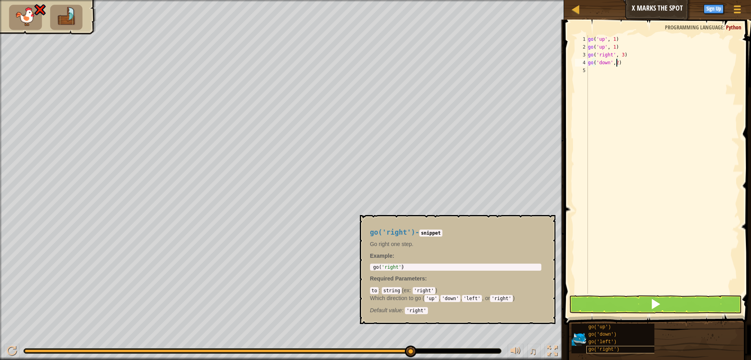
type textarea "go('down',2)"
click at [649, 104] on div "go ( 'up' , 1 ) go ( 'up' , 1 ) go ( 'right' , 3 ) go ( 'down' , 2 )" at bounding box center [663, 172] width 153 height 274
click at [614, 205] on div "go ( 'up' , 1 ) go ( 'up' , 1 ) go ( 'right' , 3 ) go ( 'down' , 2 )" at bounding box center [663, 172] width 153 height 274
click at [599, 310] on button at bounding box center [655, 304] width 173 height 18
click at [598, 304] on button at bounding box center [655, 304] width 173 height 18
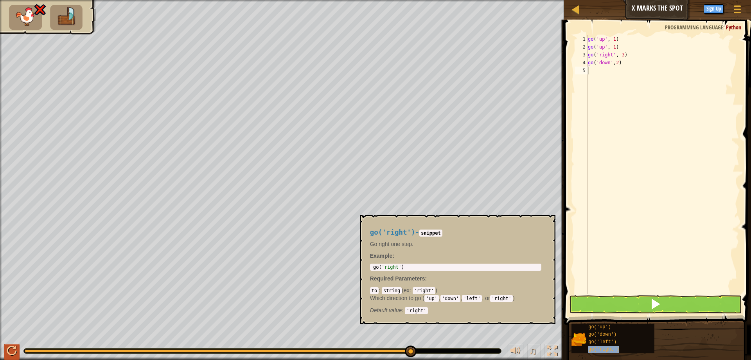
click at [644, 233] on div "go ( 'up' , 1 ) go ( 'up' , 1 ) go ( 'right' , 3 ) go ( 'down' , 2 )" at bounding box center [663, 172] width 153 height 274
click at [0, 0] on div at bounding box center [0, 0] width 0 height 0
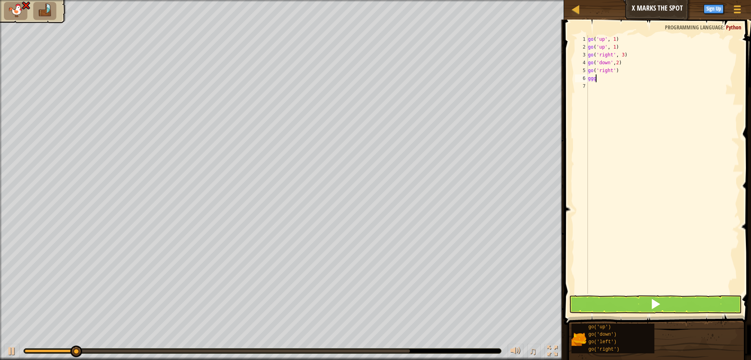
scroll to position [2, 0]
type textarea "g"
click at [609, 70] on div "go ( 'up' , 1 ) go ( 'up' , 1 ) go ( 'right' , 3 ) go ( 'down' , 2 ) go ( 'righ…" at bounding box center [663, 172] width 153 height 274
click at [611, 68] on div "go ( 'up' , 1 ) go ( 'up' , 1 ) go ( 'right' , 3 ) go ( 'down' , 2 ) go ( 'righ…" at bounding box center [663, 172] width 153 height 274
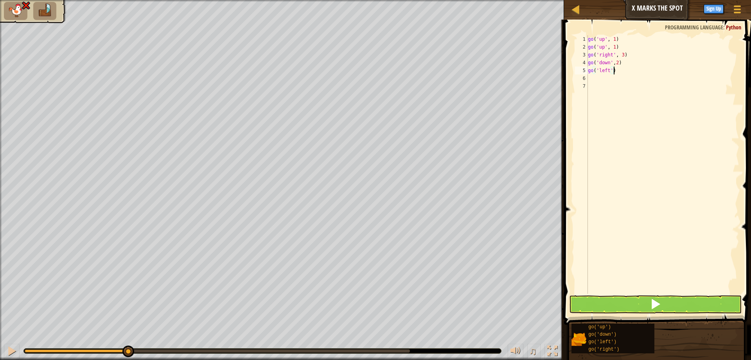
type textarea "go('left')"
click at [651, 307] on span at bounding box center [655, 303] width 11 height 11
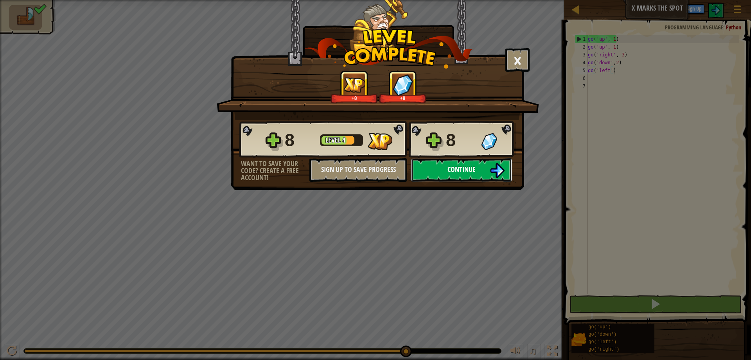
click at [458, 169] on span "Continue" at bounding box center [462, 169] width 28 height 10
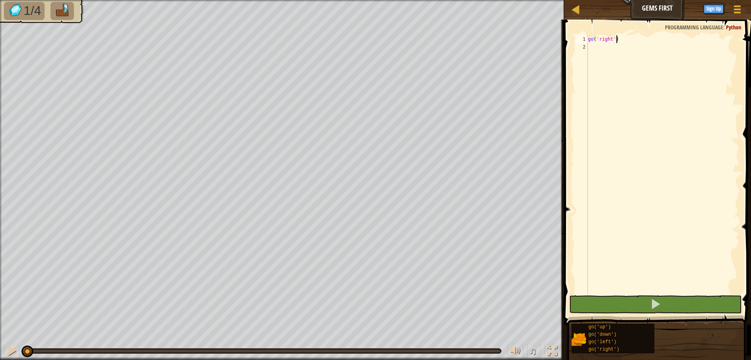
click at [614, 38] on div "go ( 'right' )" at bounding box center [663, 172] width 153 height 274
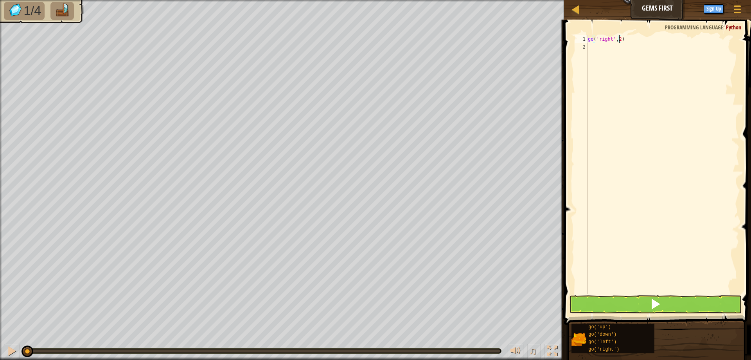
scroll to position [4, 2]
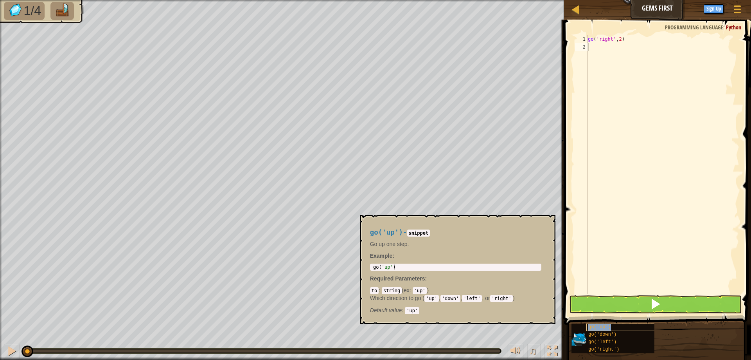
type textarea "go('up')"
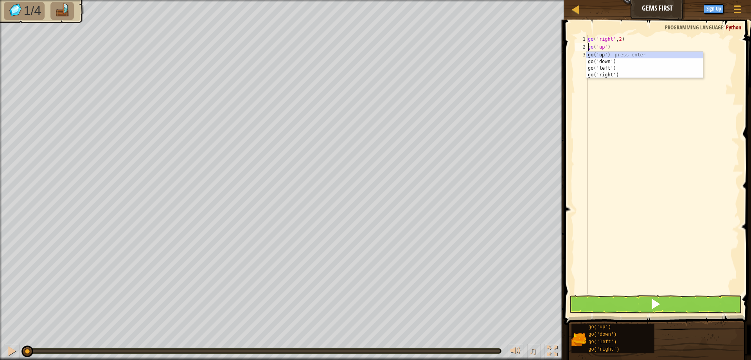
click at [613, 190] on div "go ( 'right' , 2 ) go ( 'up' )" at bounding box center [663, 172] width 153 height 274
click at [610, 54] on div "go ( 'right' , 2 ) go ( 'up' ) go ( 'down' )" at bounding box center [663, 172] width 153 height 274
click at [641, 301] on button at bounding box center [655, 304] width 173 height 18
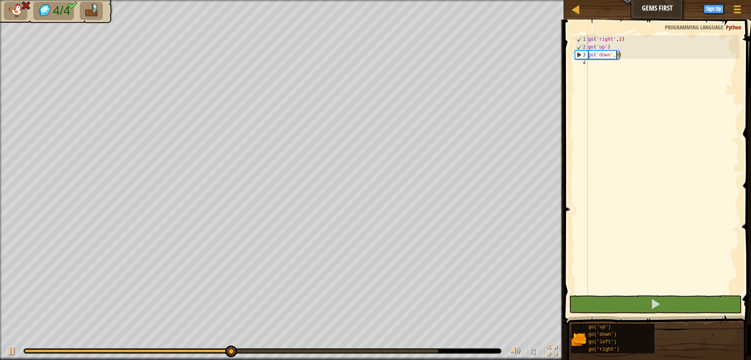
click at [616, 54] on div "go ( 'right' , 2 ) go ( 'up' ) go ( 'down' , 3 )" at bounding box center [663, 172] width 153 height 274
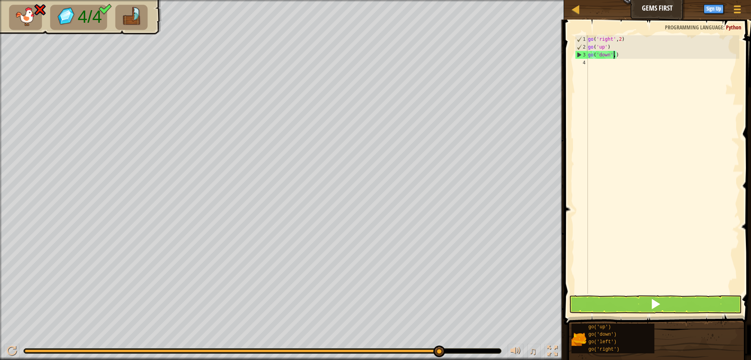
type textarea "go('down',2)"
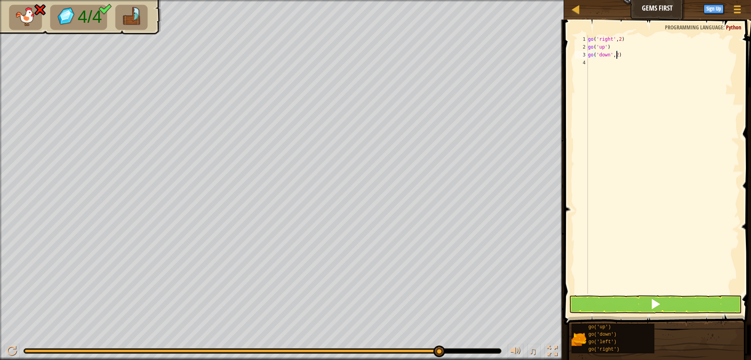
click at [593, 65] on div "go ( 'right' , 2 ) go ( 'up' ) go ( 'down' , 2 )" at bounding box center [663, 172] width 153 height 274
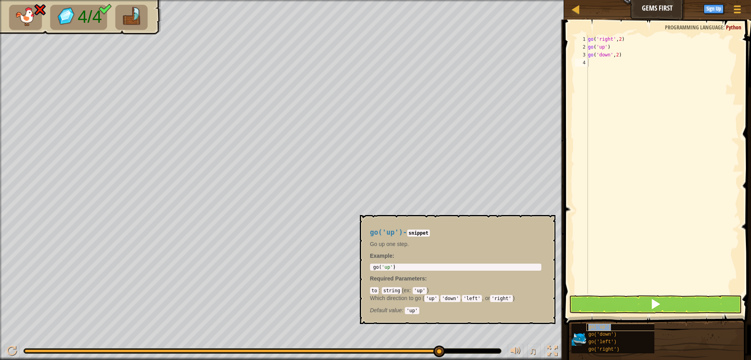
type textarea "go('up')"
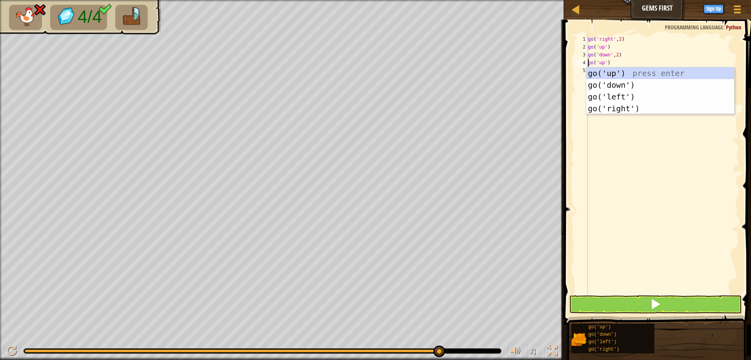
click at [603, 150] on div "go ( 'right' , 2 ) go ( 'up' ) go ( 'down' , 2 ) go ( 'up' )" at bounding box center [663, 172] width 153 height 274
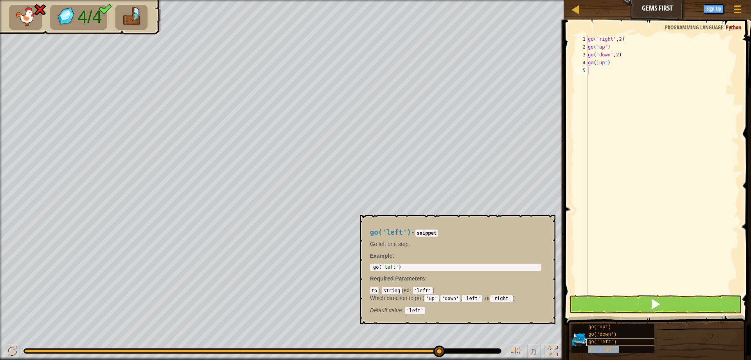
type textarea "go('right')"
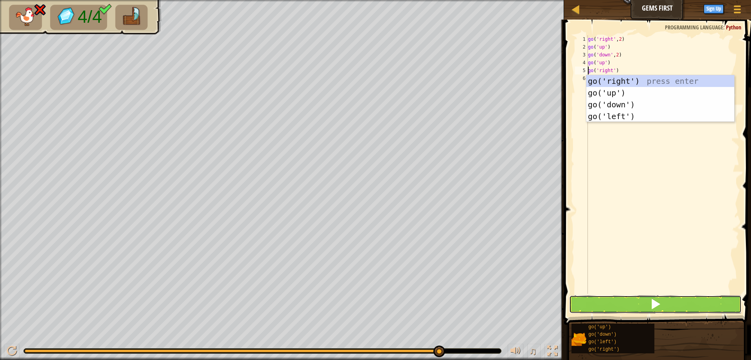
click at [621, 300] on button at bounding box center [655, 304] width 173 height 18
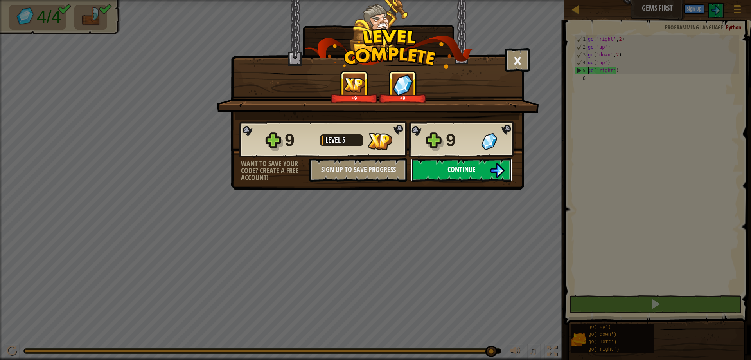
click at [449, 167] on span "Continue" at bounding box center [462, 169] width 28 height 10
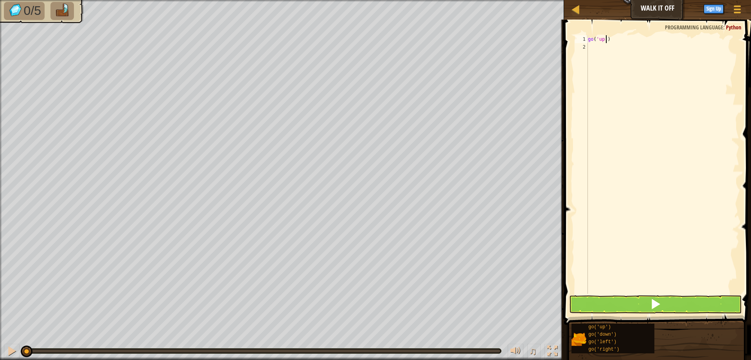
click at [606, 37] on div "go ( 'up' )" at bounding box center [663, 172] width 153 height 274
click at [594, 303] on button at bounding box center [655, 304] width 173 height 18
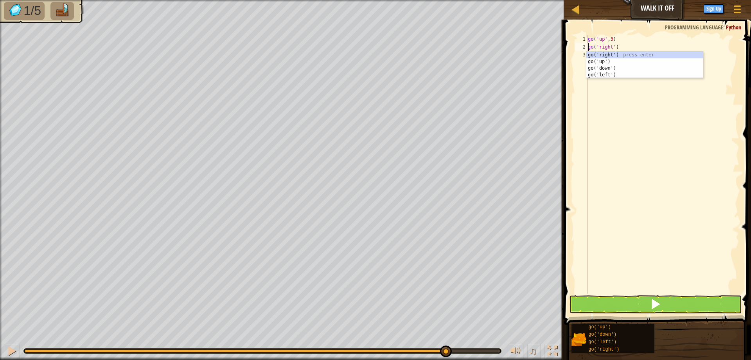
click at [614, 46] on div "go ( 'up' , 3 ) go ( 'right' )" at bounding box center [663, 172] width 153 height 274
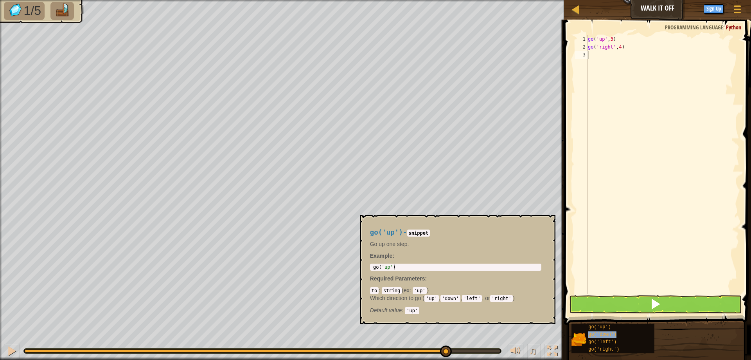
type textarea "go('down')"
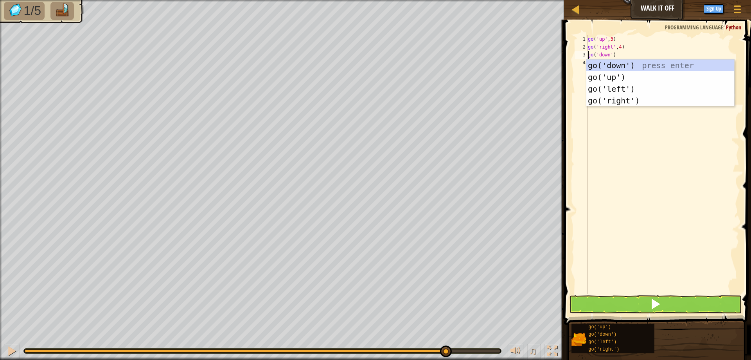
scroll to position [4, 2]
click at [602, 184] on div "go ( 'up' , 3 ) go ( 'right' , 4 ) go ( 'down' )" at bounding box center [663, 172] width 153 height 274
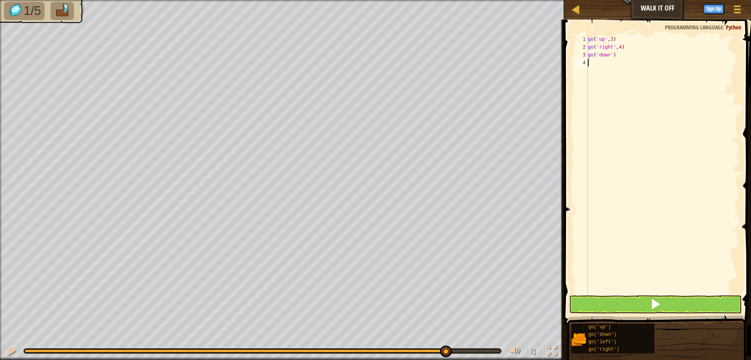
scroll to position [4, 0]
click at [610, 53] on div "go ( 'up' , 3 ) go ( 'right' , 4 ) go ( 'down' )" at bounding box center [663, 172] width 153 height 274
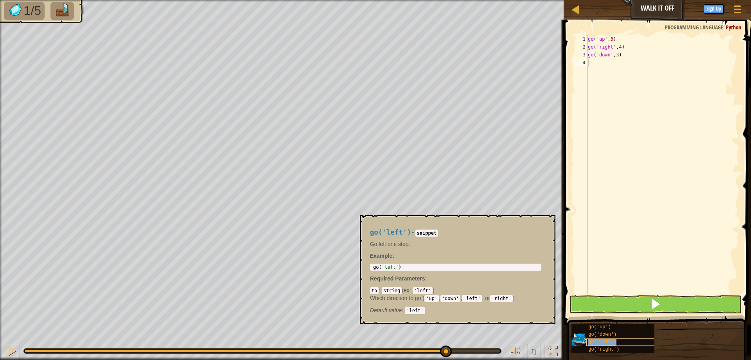
type textarea "go('left')"
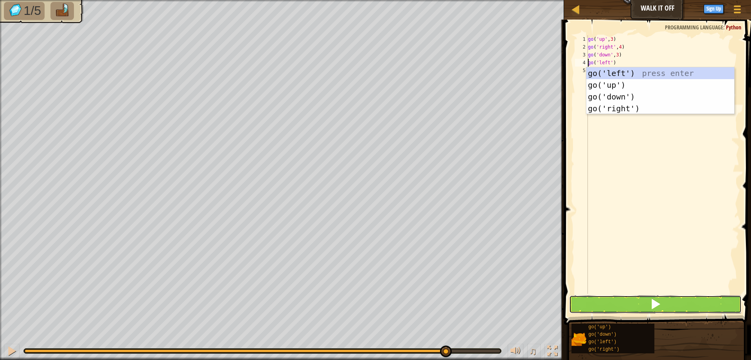
click at [621, 303] on button at bounding box center [655, 304] width 173 height 18
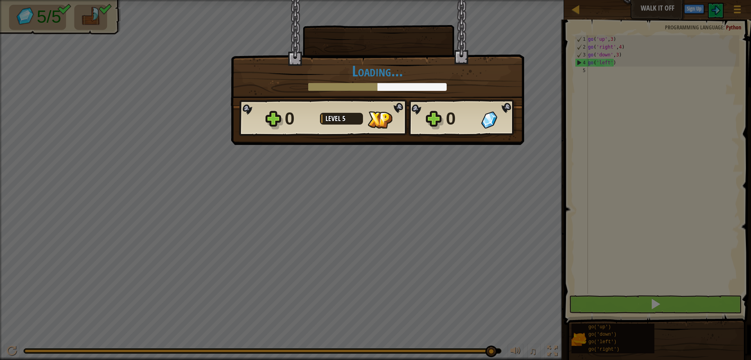
scroll to position [4, 0]
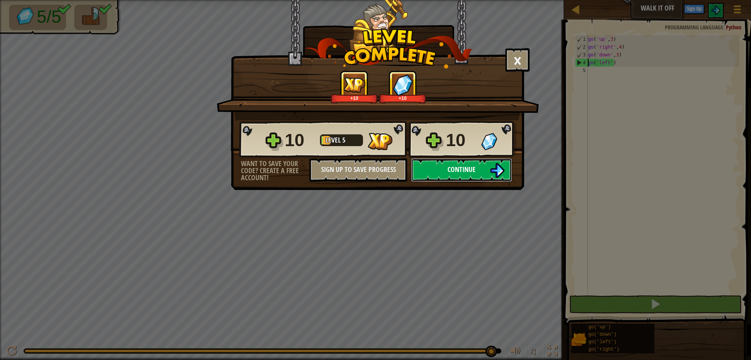
click at [443, 171] on button "Continue" at bounding box center [461, 169] width 101 height 23
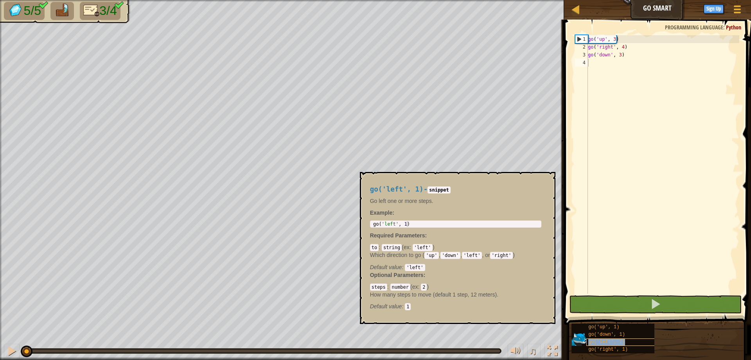
type textarea "go('left', 1)"
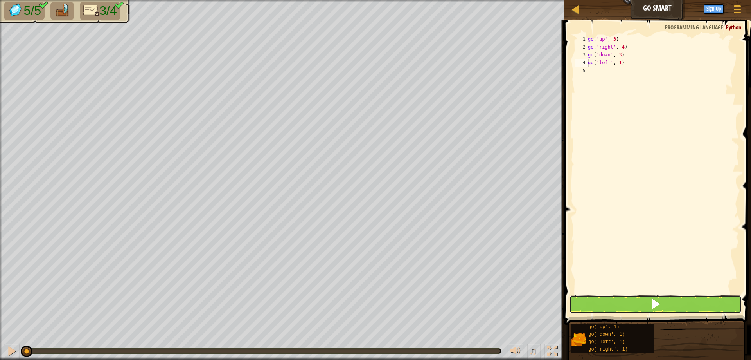
click at [640, 309] on button at bounding box center [655, 304] width 173 height 18
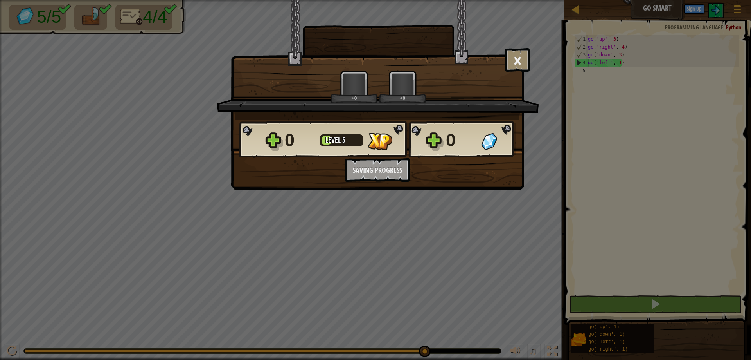
scroll to position [4, 0]
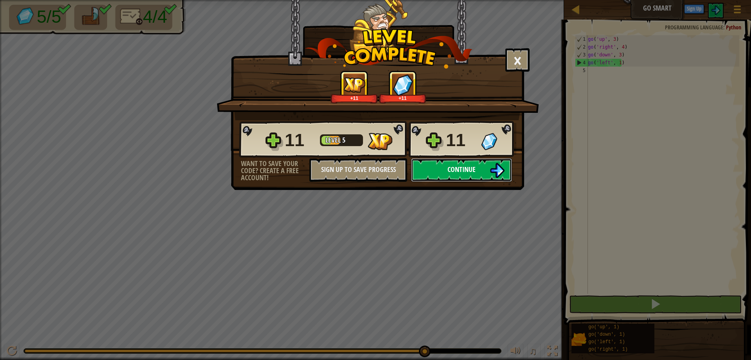
click at [446, 169] on button "Continue" at bounding box center [461, 169] width 101 height 23
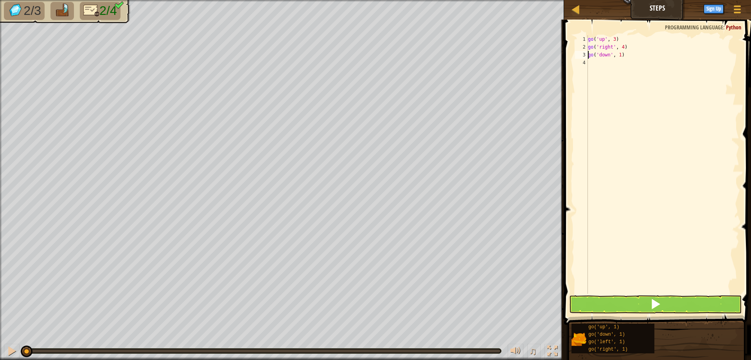
click at [615, 57] on div "go ( 'up' , 3 ) go ( 'right' , 4 ) go ( 'down' , 1 )" at bounding box center [663, 172] width 153 height 274
click at [619, 54] on div "go ( 'up' , 3 ) go ( 'right' , 4 ) go ( 'down' , 1 )" at bounding box center [663, 172] width 153 height 274
click at [618, 63] on div "go ( 'up' , 3 ) go ( 'right' , 4 ) go ( 'down' , 3 ) go ( 'left' , 1 )" at bounding box center [663, 172] width 153 height 274
type textarea "go('left', 2)"
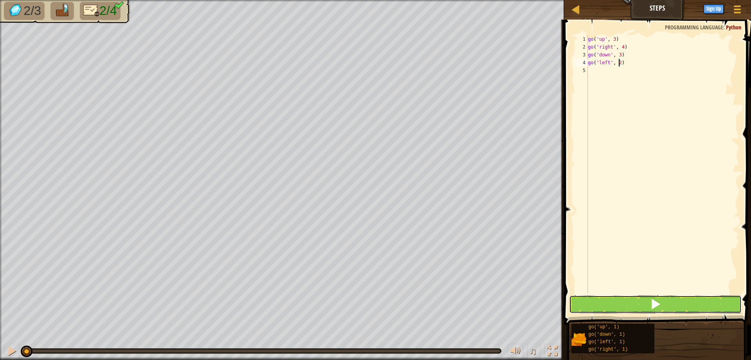
click at [637, 308] on button at bounding box center [655, 304] width 173 height 18
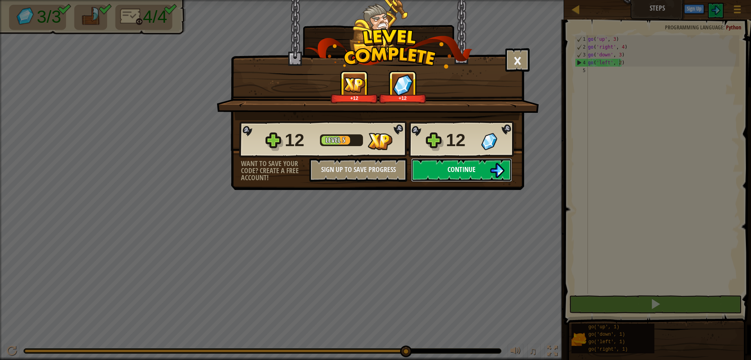
click at [454, 163] on button "Continue" at bounding box center [461, 169] width 101 height 23
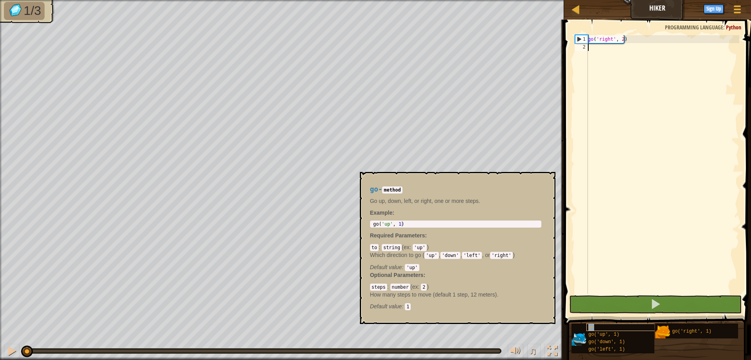
click at [595, 325] on div "go" at bounding box center [624, 326] width 75 height 7
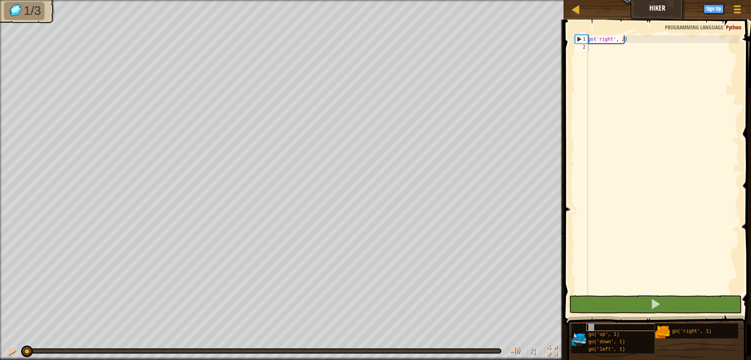
click at [595, 326] on div "go" at bounding box center [624, 326] width 75 height 7
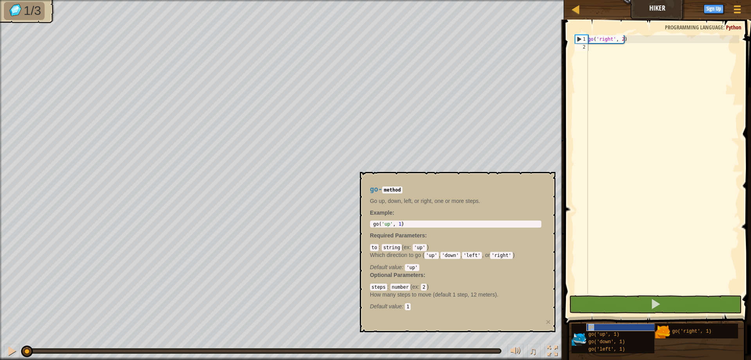
click at [600, 326] on div "go" at bounding box center [624, 326] width 75 height 7
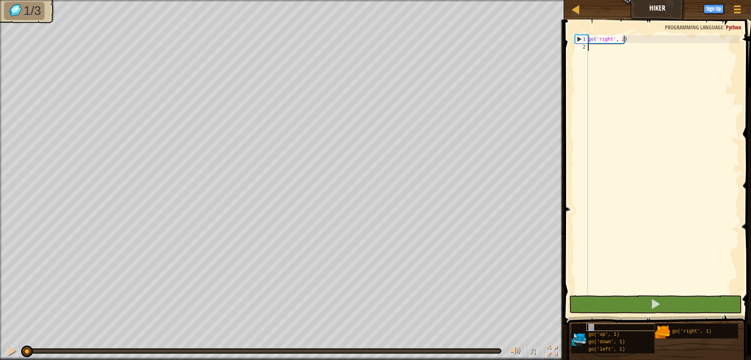
click at [600, 326] on div "go" at bounding box center [624, 326] width 75 height 7
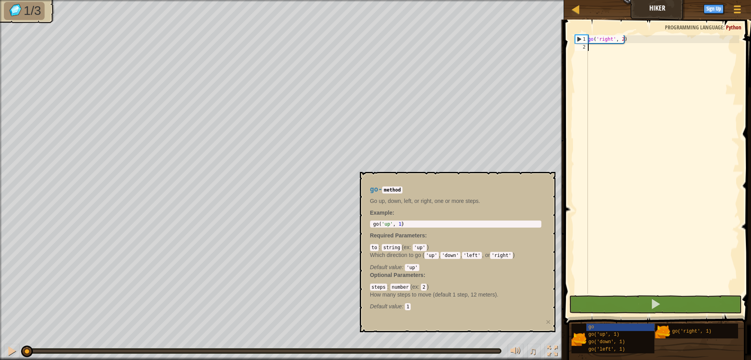
type textarea "go('up', 1)"
click at [406, 224] on div "go ( 'up' , 1 )" at bounding box center [456, 229] width 168 height 16
click at [391, 224] on div "go ( 'up' , 1 )" at bounding box center [456, 229] width 168 height 16
click at [389, 224] on div "go ( 'up' , 1 )" at bounding box center [456, 229] width 168 height 16
click at [617, 254] on div "go ( 'right' , 2 )" at bounding box center [663, 172] width 153 height 274
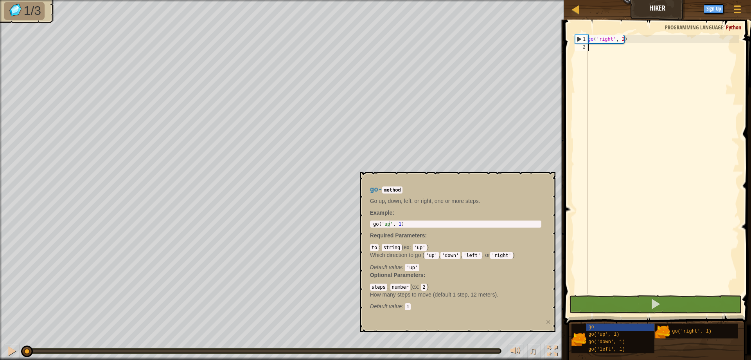
click at [629, 234] on div "go ( 'right' , 2 )" at bounding box center [663, 172] width 153 height 274
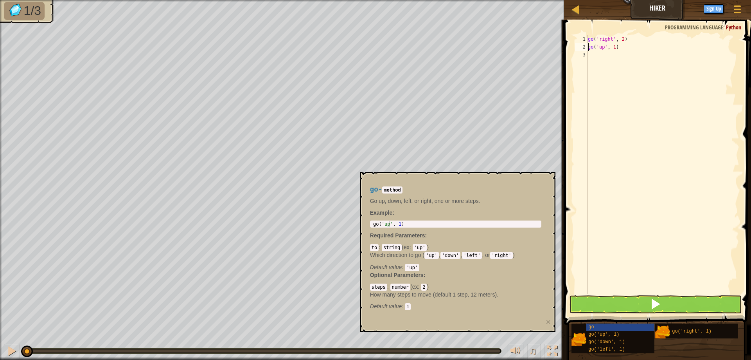
click at [614, 47] on div "go ( 'right' , 2 ) go ( 'up' , 1 )" at bounding box center [663, 172] width 153 height 274
click at [678, 297] on button at bounding box center [655, 304] width 173 height 18
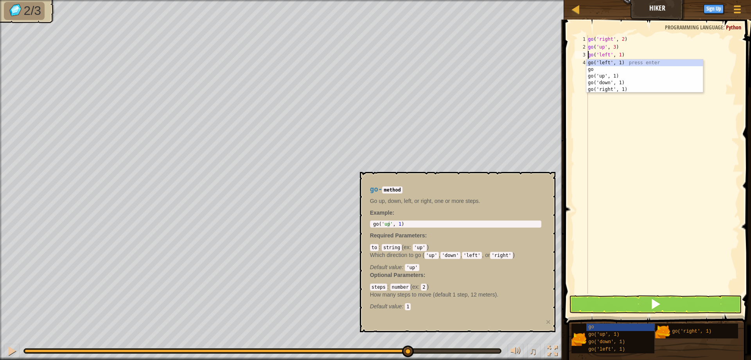
click at [618, 56] on div "go ( 'right' , 2 ) go ( 'up' , 3 ) go ( 'left' , 1 )" at bounding box center [663, 172] width 153 height 274
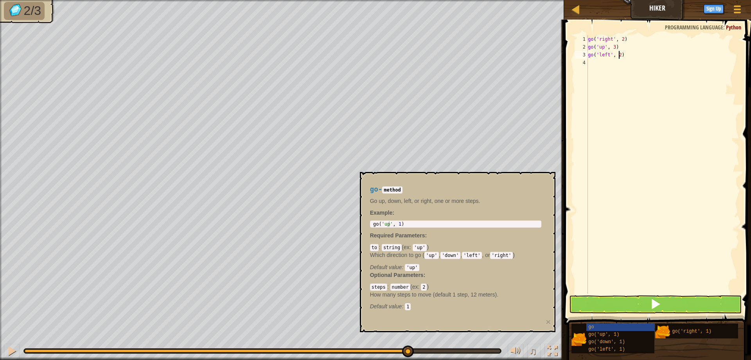
scroll to position [4, 2]
click at [670, 299] on button at bounding box center [655, 304] width 173 height 18
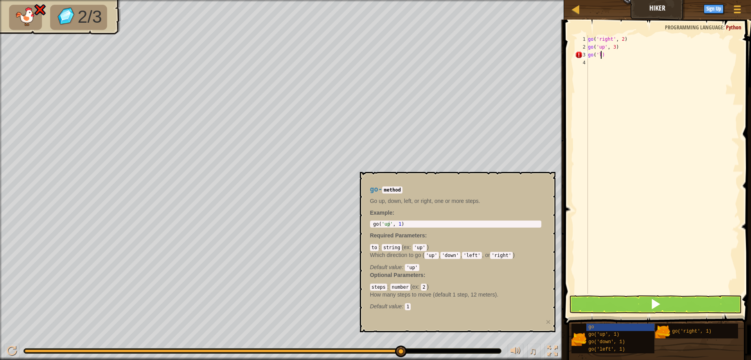
scroll to position [4, 1]
click at [634, 70] on div "go( 'ri ght', 1) press enter" at bounding box center [668, 76] width 148 height 35
click at [622, 54] on div "go ( 'right' , 2 ) go ( 'up' , 3 ) go ( 'right' , 1 )" at bounding box center [663, 172] width 153 height 274
type textarea "go('right', 2)"
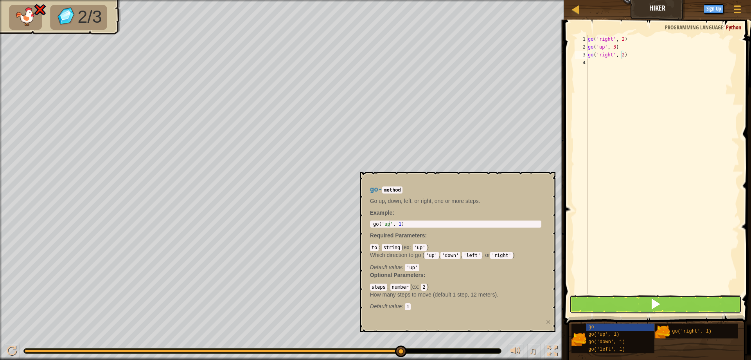
click at [631, 303] on button at bounding box center [655, 304] width 173 height 18
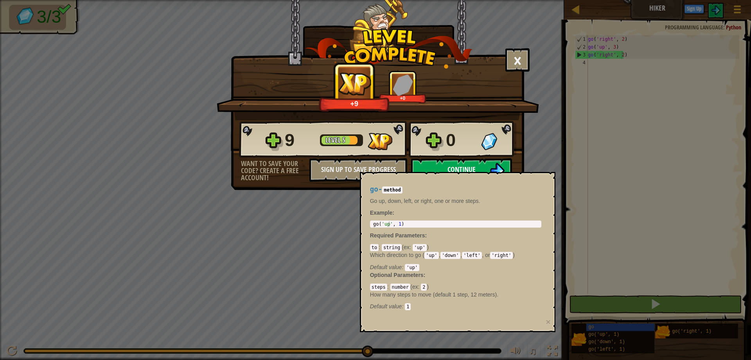
click at [438, 166] on button "Continue" at bounding box center [461, 169] width 101 height 23
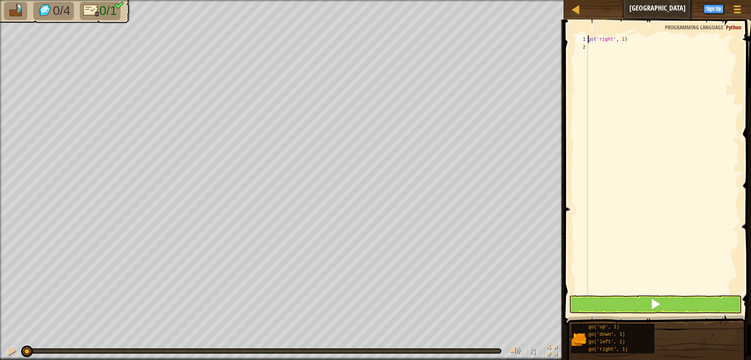
click at [621, 42] on div "go ( 'right' , 1 )" at bounding box center [663, 172] width 153 height 274
type textarea "go('right', 6)"
click at [614, 302] on button at bounding box center [655, 304] width 173 height 18
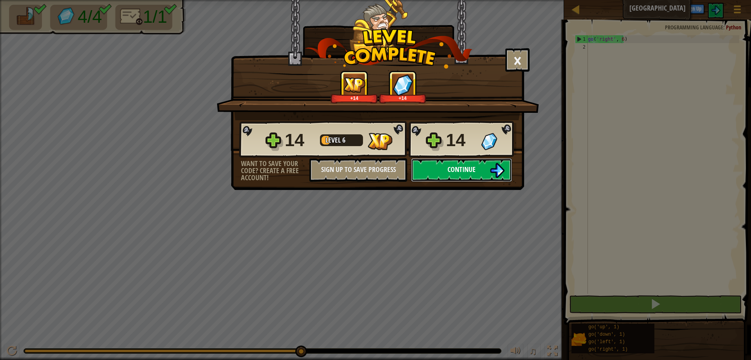
click at [445, 166] on button "Continue" at bounding box center [461, 169] width 101 height 23
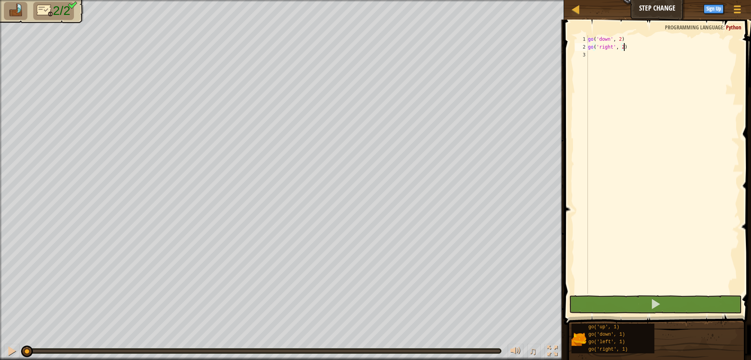
click at [622, 47] on div "go ( 'down' , 2 ) go ( 'right' , 2 )" at bounding box center [663, 172] width 153 height 274
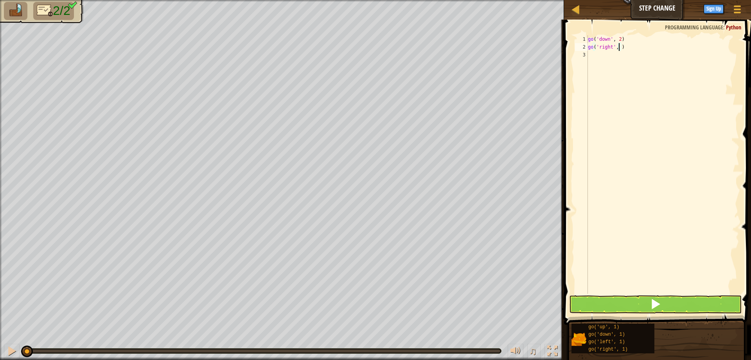
scroll to position [4, 2]
type textarea "go('right', 5)"
click at [670, 308] on button at bounding box center [655, 304] width 173 height 18
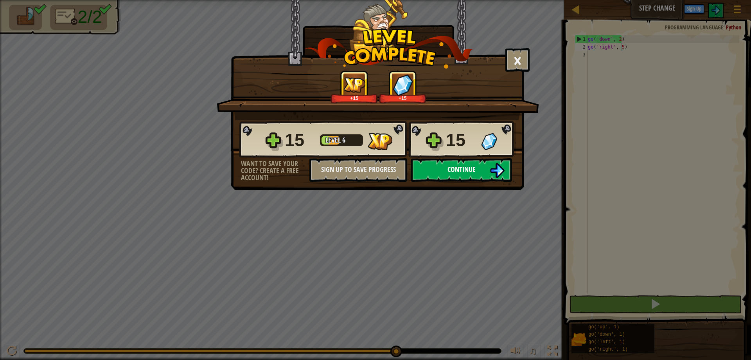
click at [442, 165] on button "Continue" at bounding box center [461, 169] width 101 height 23
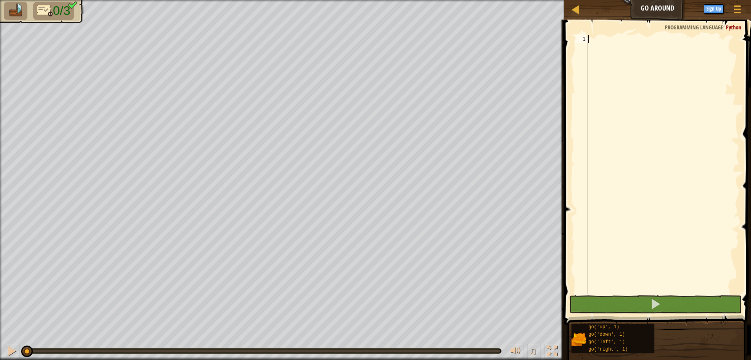
drag, startPoint x: 668, startPoint y: 200, endPoint x: 665, endPoint y: 185, distance: 15.3
click at [670, 193] on div at bounding box center [663, 172] width 153 height 274
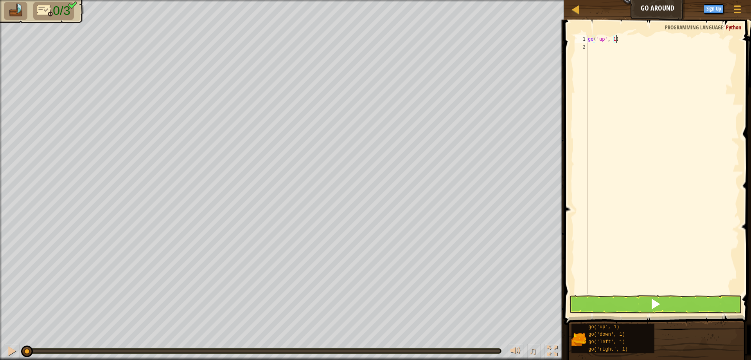
click at [618, 38] on div "go ( 'up' , 1 )" at bounding box center [663, 172] width 153 height 274
click at [614, 41] on div "go ( 'up' , 1 )" at bounding box center [663, 172] width 153 height 274
click at [619, 48] on div "go ( 'up' , 2 ) go ( 'left' , 1 )" at bounding box center [663, 172] width 153 height 274
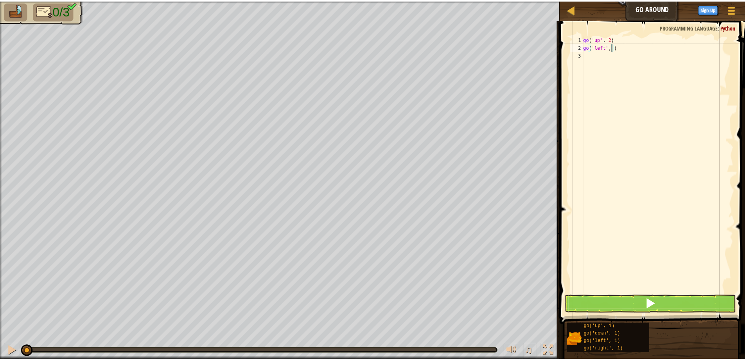
scroll to position [4, 2]
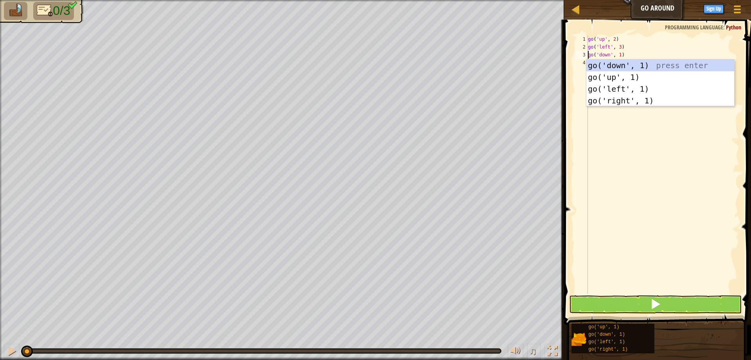
click at [618, 55] on div "go ( 'up' , 2 ) go ( 'left' , 3 ) go ( 'down' , 1 )" at bounding box center [663, 172] width 153 height 274
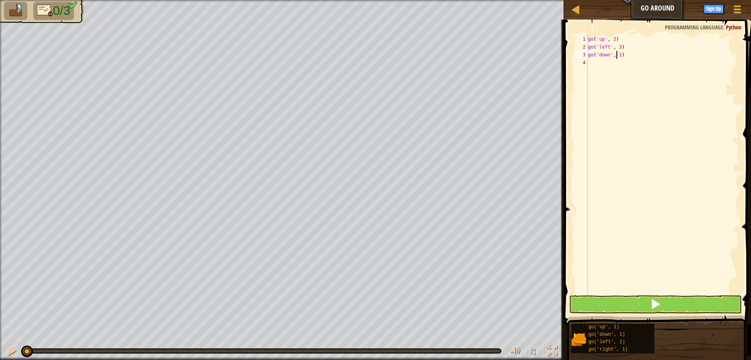
click at [620, 56] on div "go ( 'up' , 2 ) go ( 'left' , 3 ) go ( 'down' , 1 )" at bounding box center [663, 172] width 153 height 274
click at [609, 304] on button at bounding box center [655, 304] width 173 height 18
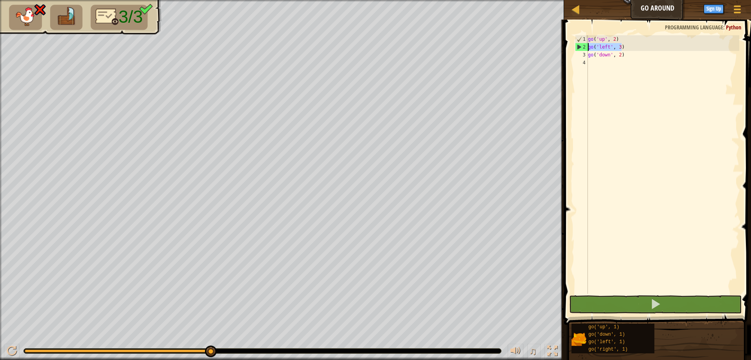
drag, startPoint x: 628, startPoint y: 48, endPoint x: 588, endPoint y: 49, distance: 39.5
click at [588, 49] on div "go ( 'up' , 2 ) go ( 'left' , 3 ) go ( 'down' , 2 )" at bounding box center [663, 172] width 153 height 274
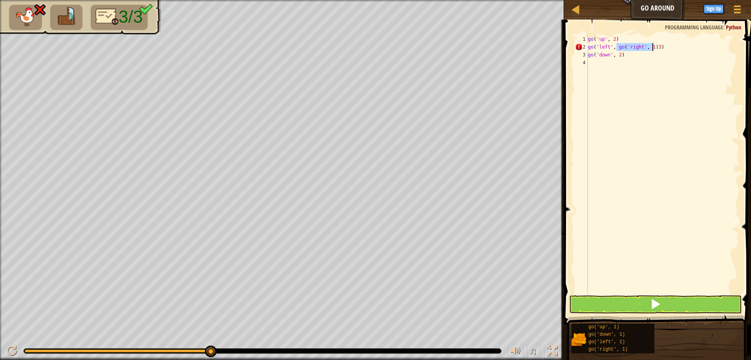
click at [617, 46] on div "go ( 'up' , 2 ) go ( 'left' , go ( 'right' , 1 ) 3 ) go ( 'down' , 2 )" at bounding box center [663, 164] width 153 height 258
drag, startPoint x: 616, startPoint y: 47, endPoint x: 589, endPoint y: 50, distance: 26.8
click at [589, 50] on div "go ( 'up' , 2 ) go ( 'left' , go ( 'right' , 1 ) 3 ) go ( 'down' , 2 )" at bounding box center [663, 172] width 153 height 274
click at [630, 50] on div "go ( 'up' , 2 ) go ( 'right' , 1 ) 3 ) go ( 'down' , 2 )" at bounding box center [663, 172] width 153 height 274
drag, startPoint x: 622, startPoint y: 46, endPoint x: 622, endPoint y: 59, distance: 13.3
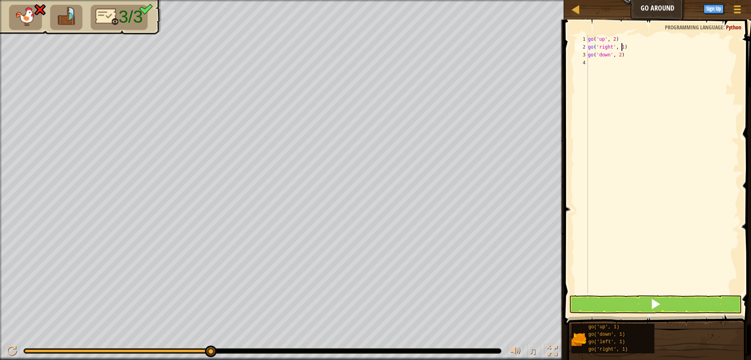
click at [622, 47] on div "go ( 'up' , 2 ) go ( 'right' , 1 ) go ( 'down' , 2 )" at bounding box center [663, 172] width 153 height 274
type textarea "go('right', 3)"
click at [608, 306] on button at bounding box center [655, 304] width 173 height 18
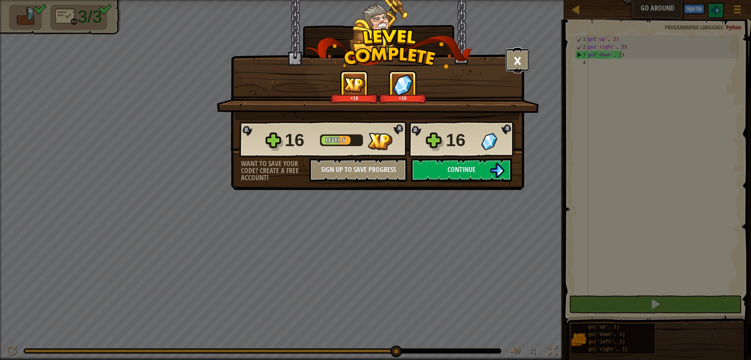
click at [516, 56] on button "×" at bounding box center [518, 59] width 24 height 23
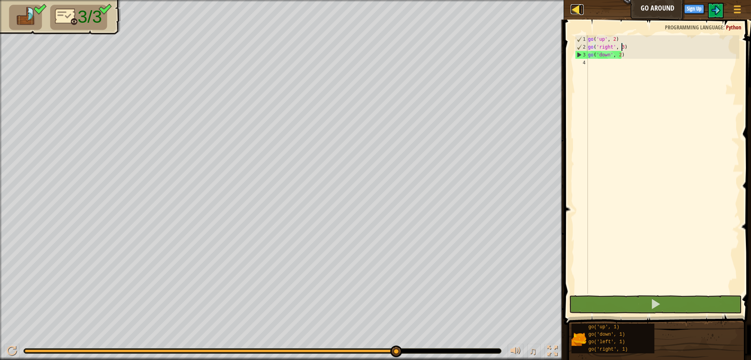
click at [574, 12] on div at bounding box center [576, 9] width 10 height 10
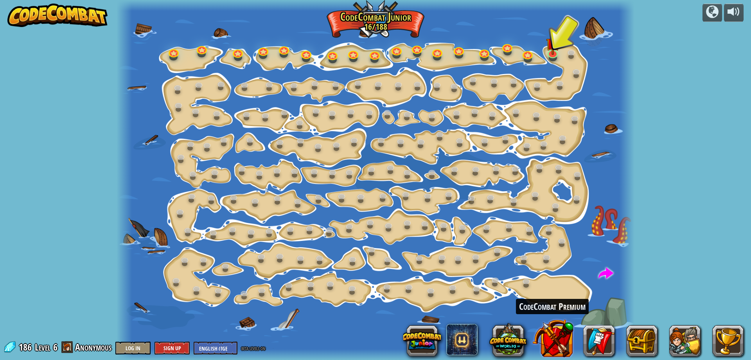
click at [551, 344] on button at bounding box center [553, 337] width 41 height 41
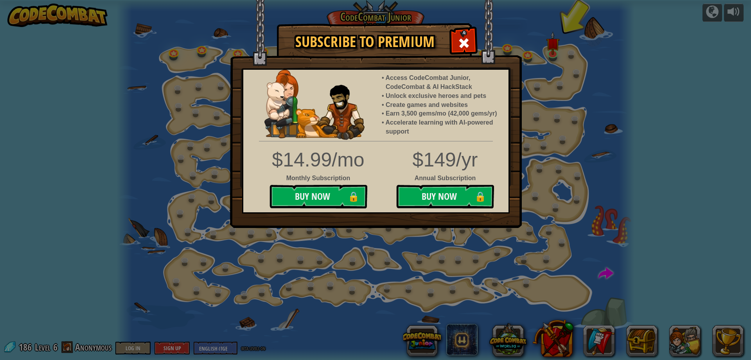
drag, startPoint x: 457, startPoint y: 36, endPoint x: 457, endPoint y: 41, distance: 5.1
click at [457, 36] on div at bounding box center [464, 42] width 25 height 25
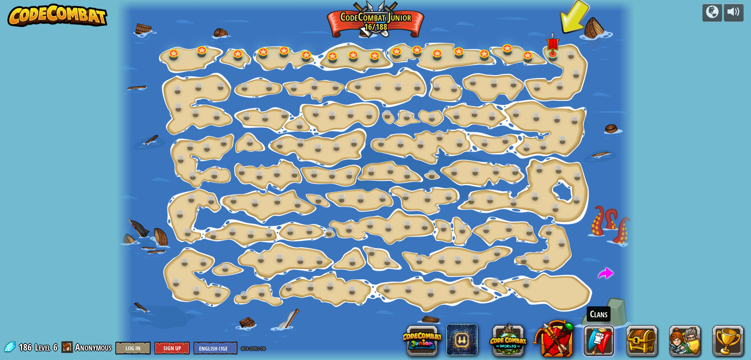
click at [589, 342] on link at bounding box center [598, 340] width 31 height 31
click at [600, 344] on link at bounding box center [598, 340] width 31 height 31
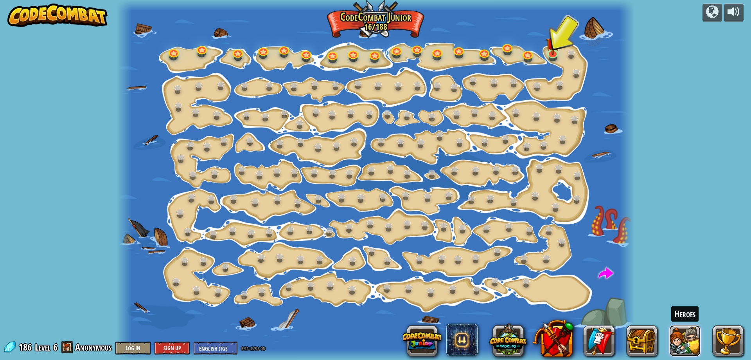
click at [688, 342] on button at bounding box center [685, 340] width 31 height 31
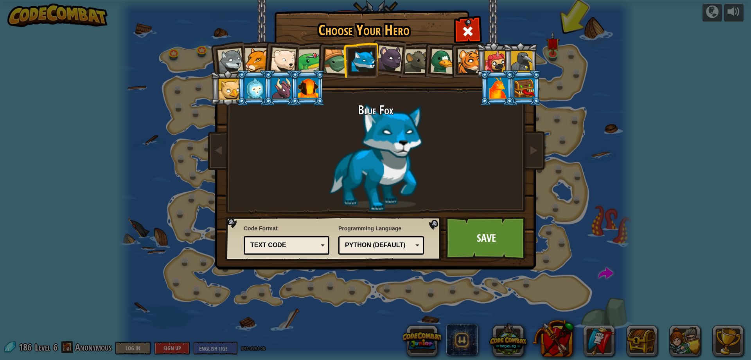
click at [484, 32] on img at bounding box center [377, 129] width 339 height 280
click at [462, 20] on div at bounding box center [468, 30] width 25 height 25
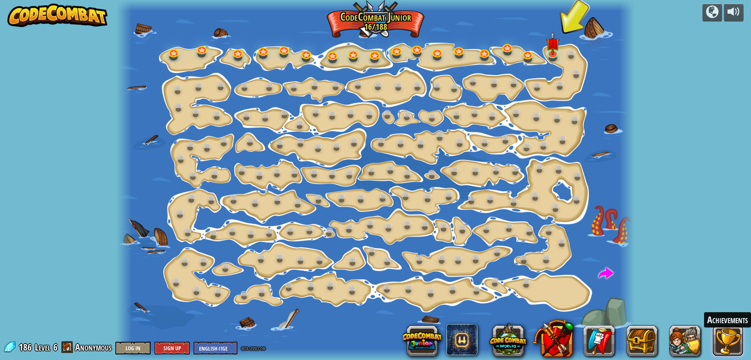
click at [720, 338] on button at bounding box center [728, 340] width 31 height 31
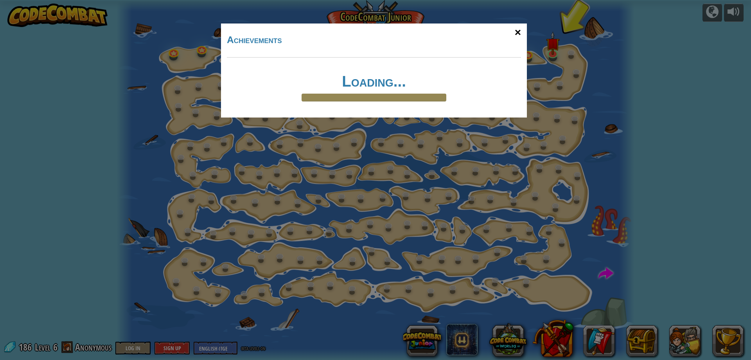
click at [514, 28] on div "×" at bounding box center [518, 32] width 18 height 23
